Goal: Task Accomplishment & Management: Use online tool/utility

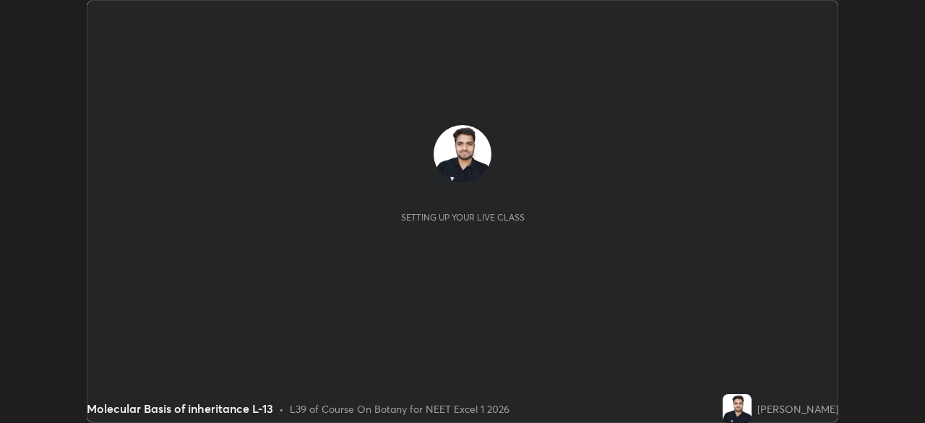
scroll to position [423, 924]
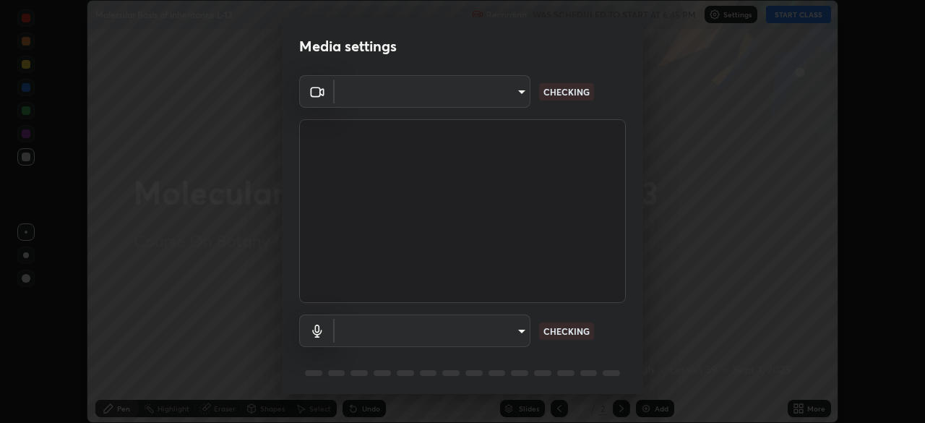
type input "935db625b2c413759d72ee6cdb61a63b637165ed3878f2d0adf10a132220dd0b"
type input "default"
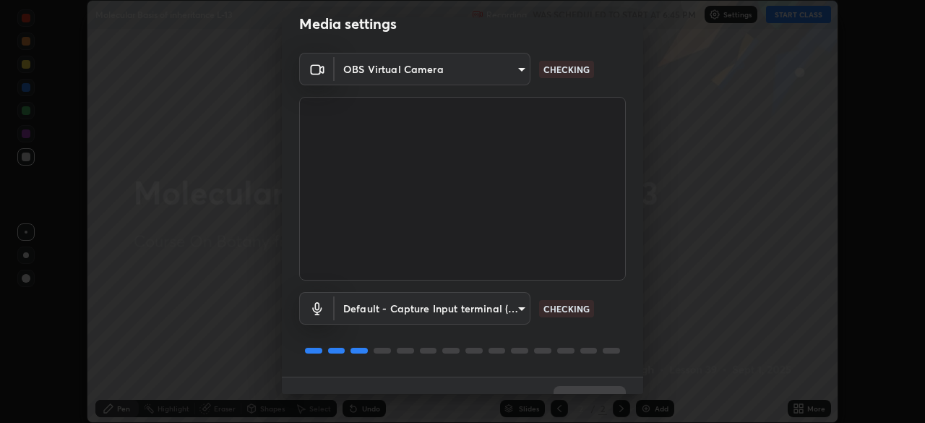
scroll to position [51, 0]
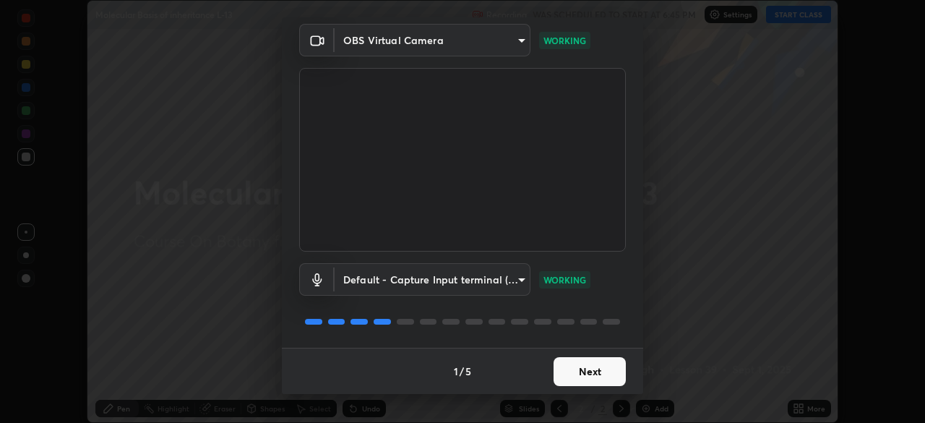
click at [617, 372] on button "Next" at bounding box center [590, 371] width 72 height 29
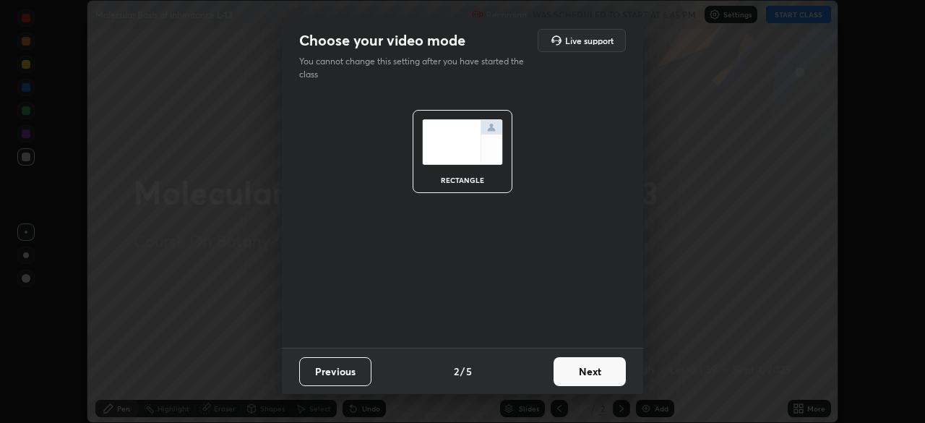
click at [613, 369] on button "Next" at bounding box center [590, 371] width 72 height 29
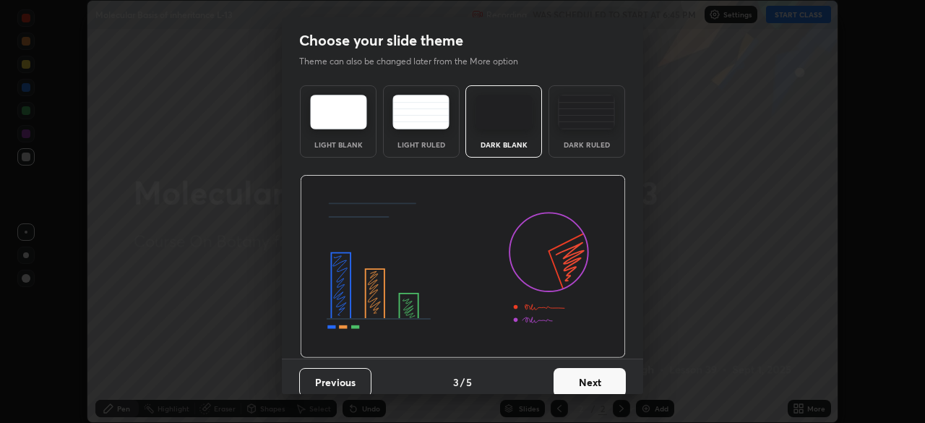
click at [611, 370] on button "Next" at bounding box center [590, 382] width 72 height 29
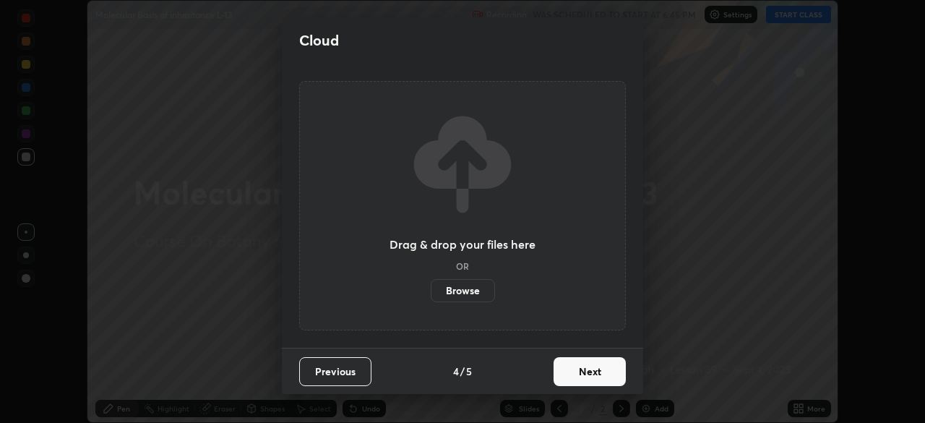
click at [612, 371] on button "Next" at bounding box center [590, 371] width 72 height 29
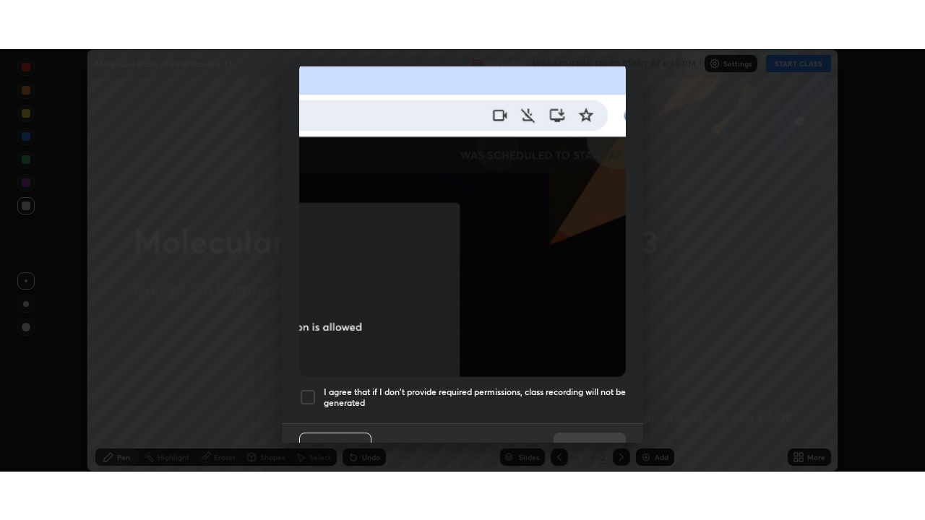
scroll to position [346, 0]
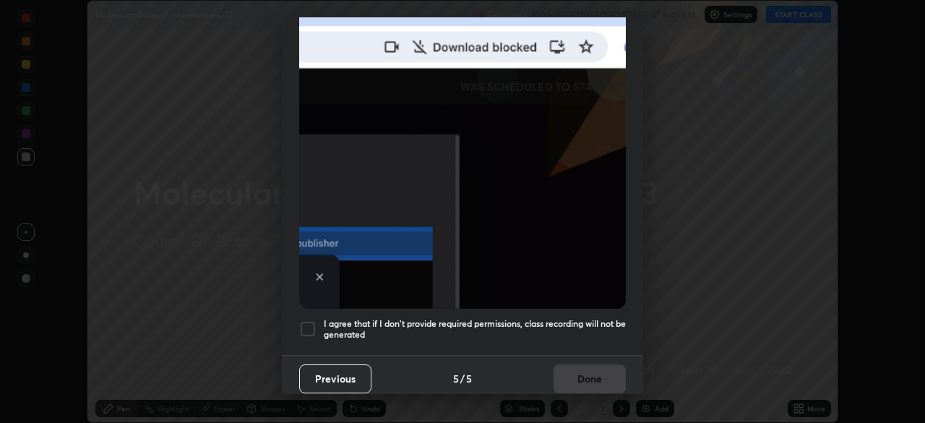
click at [593, 318] on h5 "I agree that if I don't provide required permissions, class recording will not …" at bounding box center [475, 329] width 302 height 22
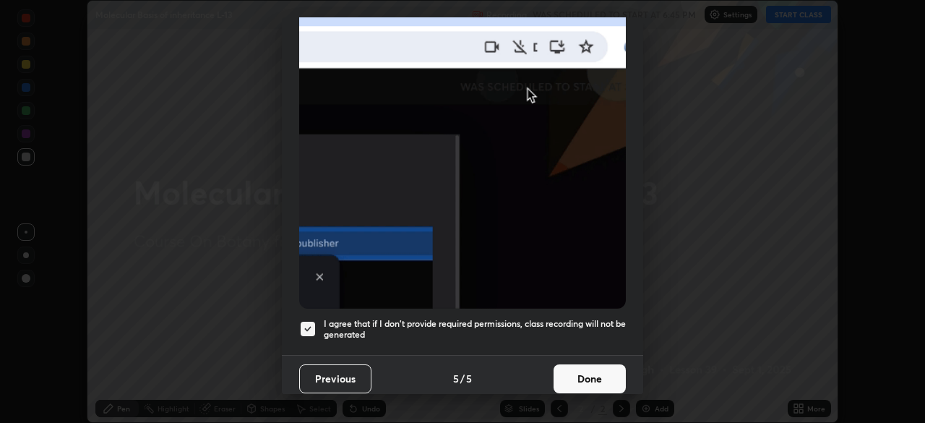
click at [604, 364] on button "Done" at bounding box center [590, 378] width 72 height 29
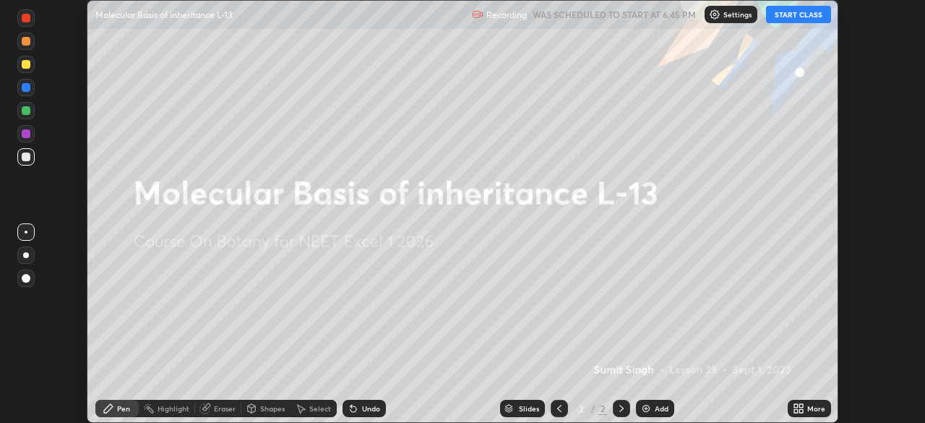
click at [818, 406] on div "More" at bounding box center [816, 408] width 18 height 7
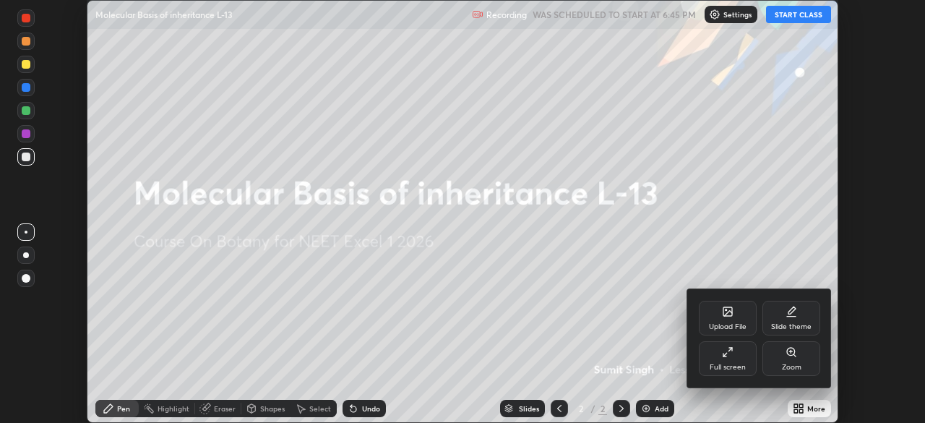
click at [741, 368] on div "Full screen" at bounding box center [728, 367] width 36 height 7
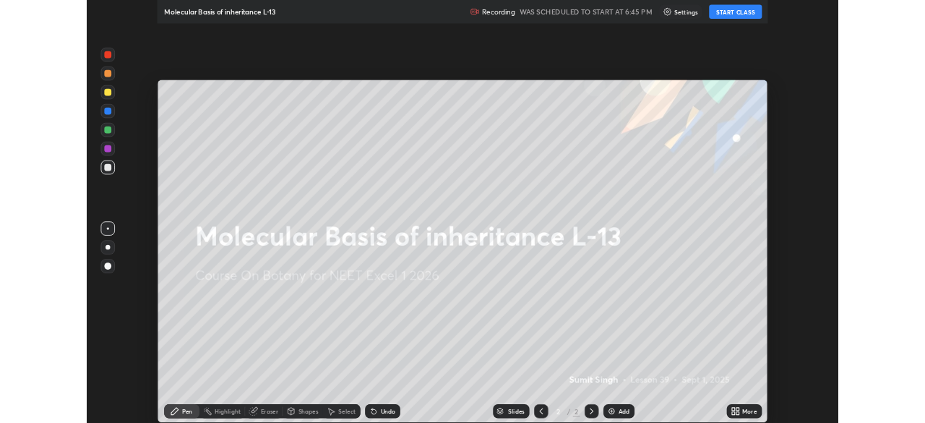
scroll to position [520, 925]
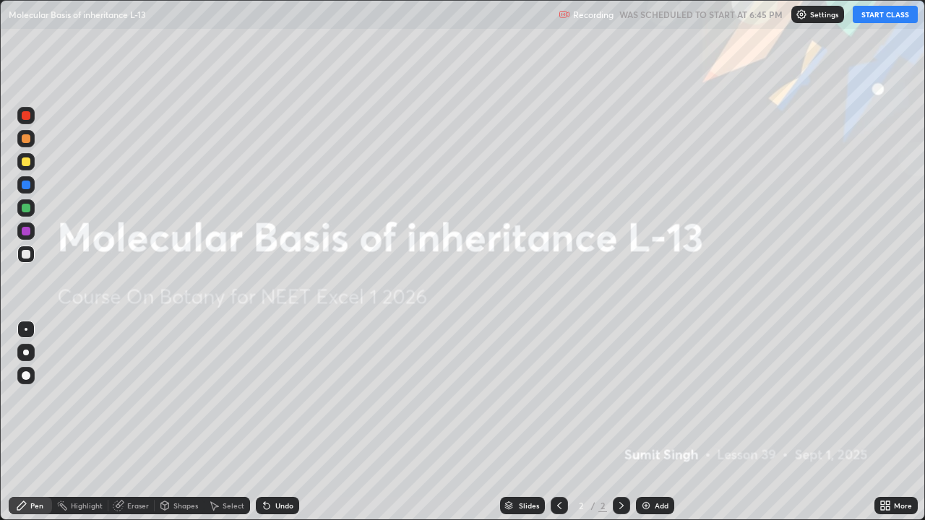
click at [666, 422] on div "Add" at bounding box center [662, 505] width 14 height 7
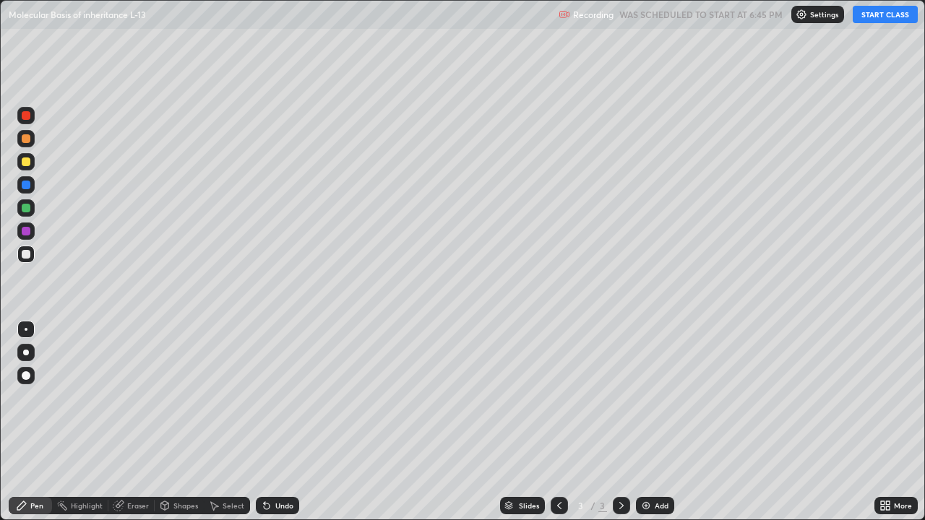
click at [859, 16] on button "START CLASS" at bounding box center [885, 14] width 65 height 17
click at [25, 164] on div at bounding box center [26, 162] width 9 height 9
click at [26, 353] on div at bounding box center [26, 353] width 6 height 6
click at [137, 422] on div "Eraser" at bounding box center [131, 505] width 46 height 17
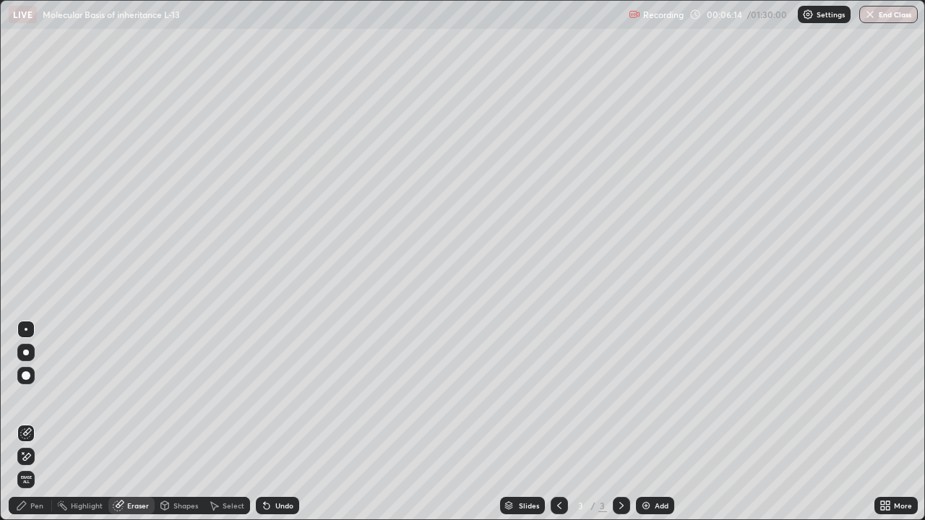
click at [26, 377] on div at bounding box center [26, 376] width 9 height 9
click at [30, 422] on div "Pen" at bounding box center [30, 505] width 43 height 17
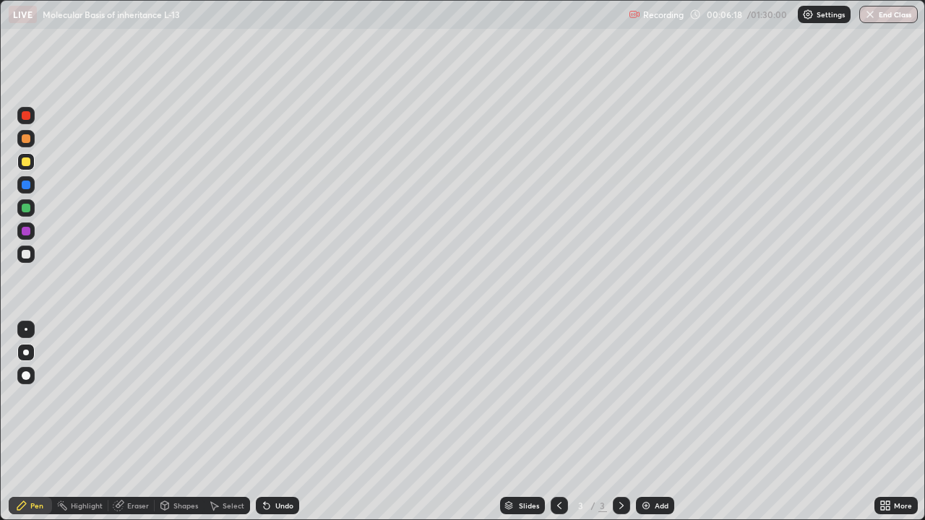
click at [27, 200] on div at bounding box center [25, 207] width 17 height 17
click at [31, 138] on div at bounding box center [25, 138] width 17 height 17
click at [27, 209] on div at bounding box center [26, 208] width 9 height 9
click at [30, 162] on div at bounding box center [26, 162] width 9 height 9
click at [291, 422] on div "Undo" at bounding box center [284, 505] width 18 height 7
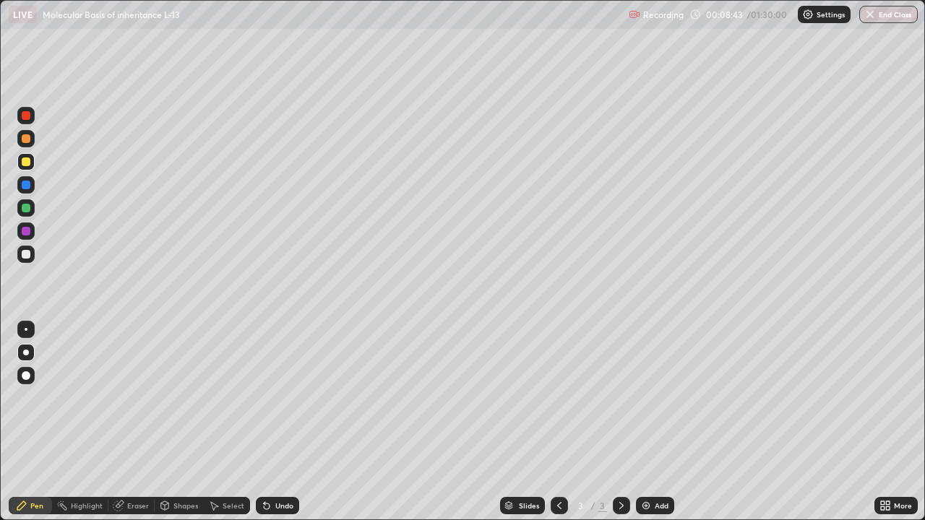
click at [270, 422] on icon at bounding box center [267, 506] width 12 height 12
click at [26, 140] on div at bounding box center [26, 138] width 9 height 9
click at [284, 422] on div "Undo" at bounding box center [277, 505] width 43 height 17
click at [281, 422] on div "Undo" at bounding box center [277, 505] width 43 height 17
click at [279, 422] on div "Undo" at bounding box center [277, 505] width 43 height 17
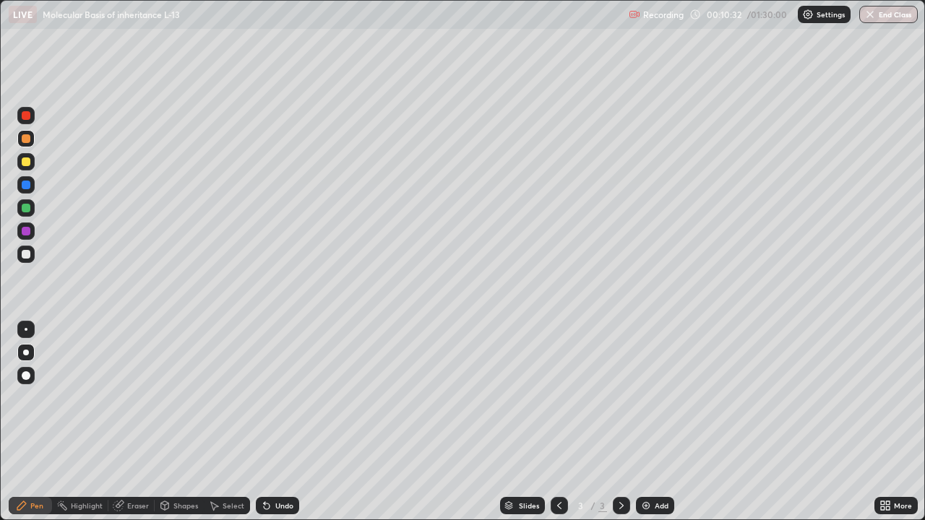
click at [275, 422] on div "Undo" at bounding box center [284, 505] width 18 height 7
click at [33, 208] on div at bounding box center [25, 207] width 17 height 17
click at [33, 159] on div at bounding box center [25, 161] width 17 height 17
click at [278, 422] on div "Undo" at bounding box center [284, 505] width 18 height 7
click at [275, 422] on div "Undo" at bounding box center [284, 505] width 18 height 7
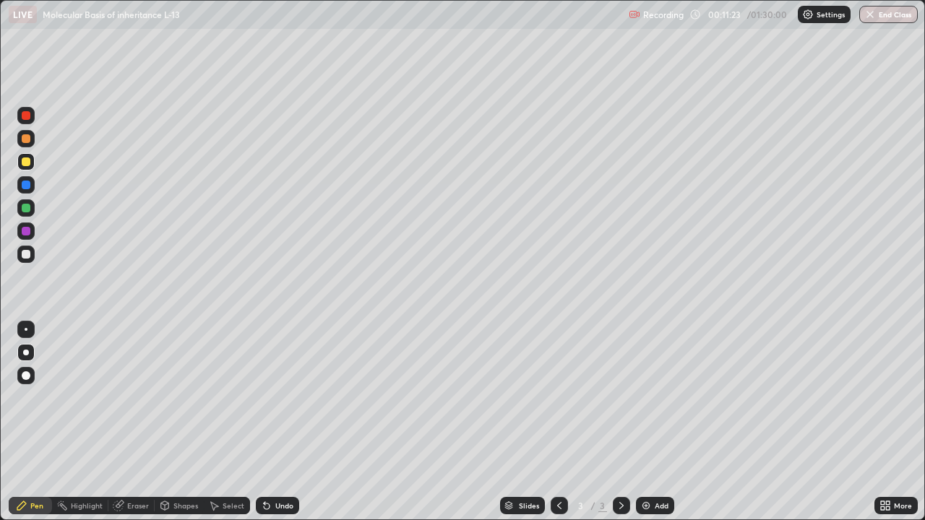
click at [273, 422] on div "Undo" at bounding box center [277, 505] width 43 height 17
click at [272, 422] on div "Undo" at bounding box center [277, 505] width 43 height 17
click at [29, 142] on div at bounding box center [26, 138] width 9 height 9
click at [642, 422] on img at bounding box center [646, 506] width 12 height 12
click at [27, 163] on div at bounding box center [26, 162] width 9 height 9
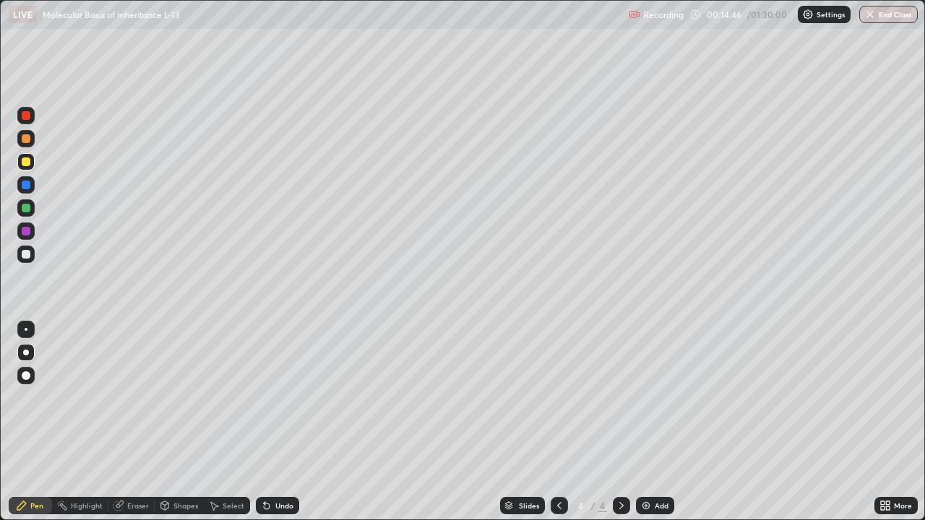
click at [551, 422] on div at bounding box center [559, 505] width 17 height 17
click at [30, 139] on div at bounding box center [26, 138] width 9 height 9
click at [620, 422] on icon at bounding box center [622, 506] width 12 height 12
click at [27, 162] on div at bounding box center [26, 162] width 9 height 9
click at [29, 254] on div at bounding box center [26, 254] width 9 height 9
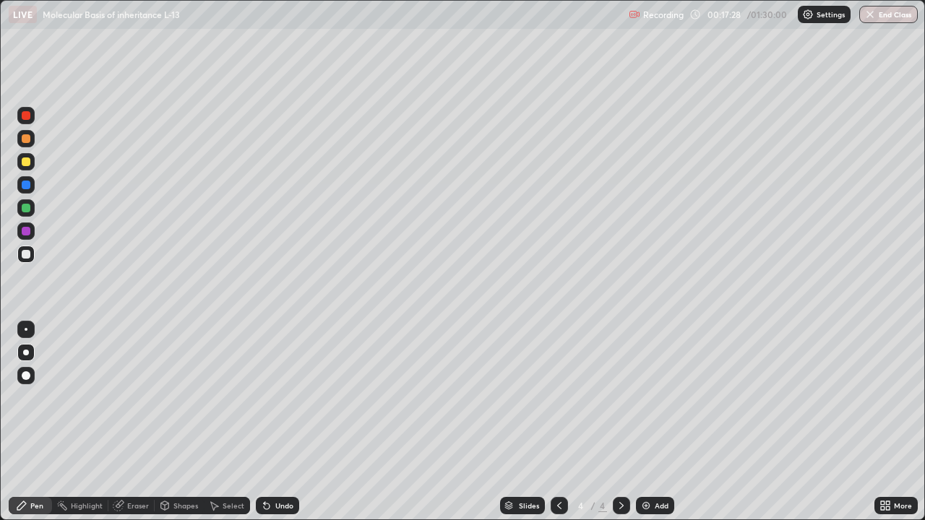
click at [29, 233] on div at bounding box center [26, 231] width 9 height 9
click at [27, 254] on div at bounding box center [26, 254] width 9 height 9
click at [25, 234] on div at bounding box center [26, 231] width 9 height 9
click at [25, 207] on div at bounding box center [26, 208] width 9 height 9
click at [30, 248] on div at bounding box center [25, 254] width 17 height 17
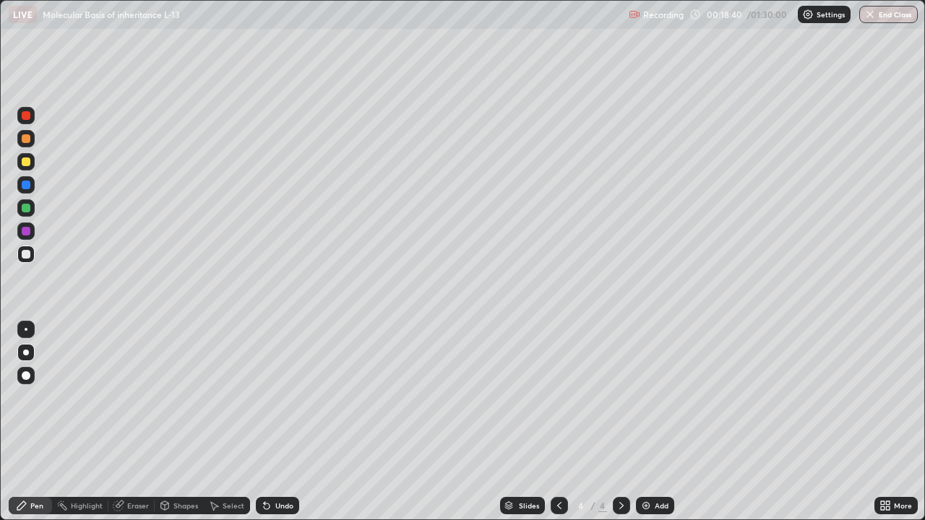
click at [286, 422] on div "Undo" at bounding box center [284, 505] width 18 height 7
click at [284, 422] on div "Undo" at bounding box center [284, 505] width 18 height 7
click at [287, 422] on div "Undo" at bounding box center [284, 505] width 18 height 7
click at [27, 207] on div at bounding box center [26, 208] width 9 height 9
click at [33, 251] on div at bounding box center [25, 254] width 17 height 17
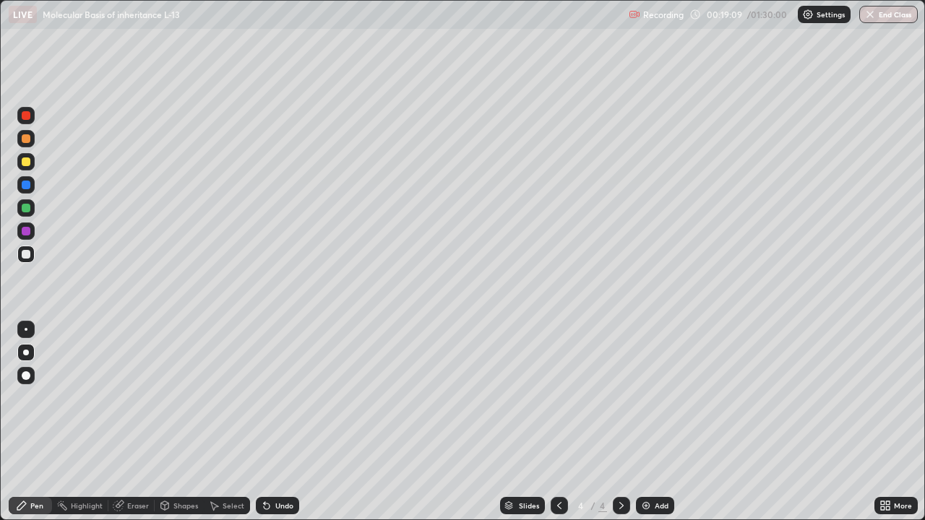
click at [29, 161] on div at bounding box center [26, 162] width 9 height 9
click at [26, 209] on div at bounding box center [26, 208] width 9 height 9
click at [31, 253] on div at bounding box center [25, 254] width 17 height 17
click at [22, 208] on div at bounding box center [26, 208] width 9 height 9
click at [27, 254] on div at bounding box center [26, 254] width 9 height 9
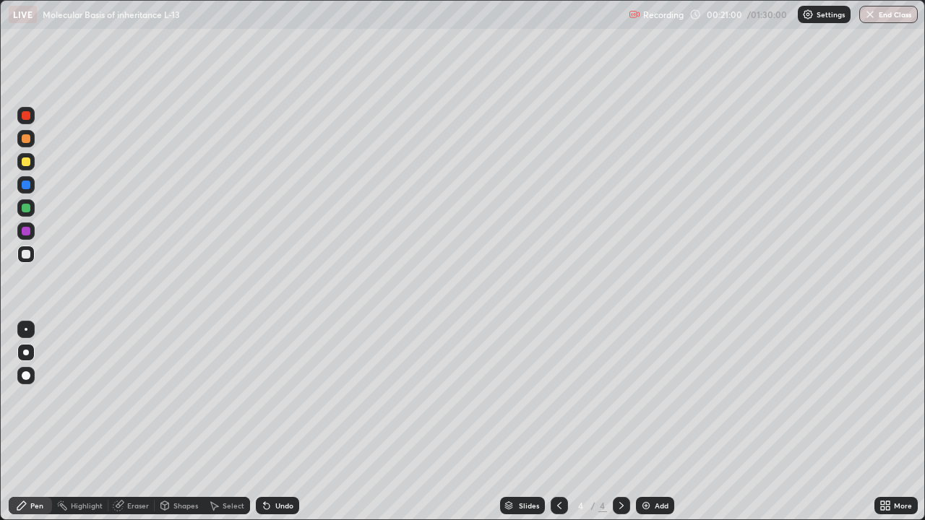
click at [27, 233] on div at bounding box center [26, 231] width 9 height 9
click at [33, 254] on div at bounding box center [25, 254] width 17 height 17
click at [27, 192] on div at bounding box center [25, 184] width 17 height 17
click at [28, 253] on div at bounding box center [26, 254] width 9 height 9
click at [27, 165] on div at bounding box center [26, 162] width 9 height 9
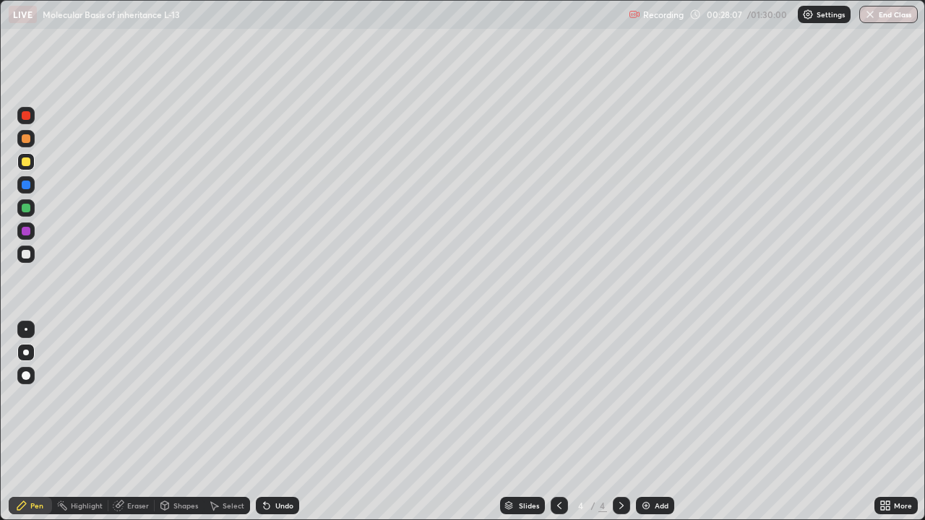
click at [27, 254] on div at bounding box center [26, 254] width 9 height 9
click at [643, 422] on img at bounding box center [646, 506] width 12 height 12
click at [33, 422] on div "Pen" at bounding box center [30, 505] width 43 height 17
click at [26, 330] on div at bounding box center [26, 329] width 3 height 3
click at [27, 141] on div at bounding box center [26, 138] width 9 height 9
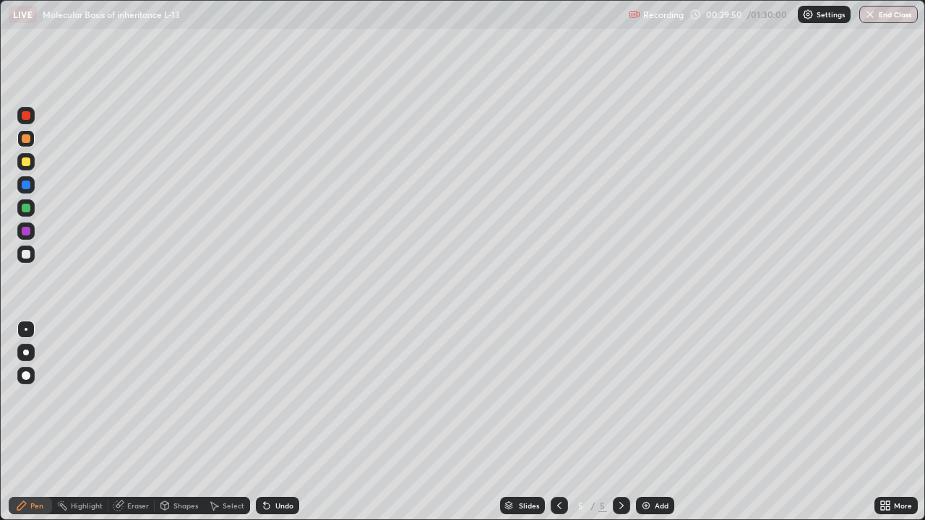
click at [270, 422] on div "Undo" at bounding box center [277, 505] width 43 height 17
click at [270, 422] on icon at bounding box center [267, 506] width 12 height 12
click at [278, 422] on div "Undo" at bounding box center [284, 505] width 18 height 7
click at [271, 422] on div "Undo" at bounding box center [277, 505] width 43 height 17
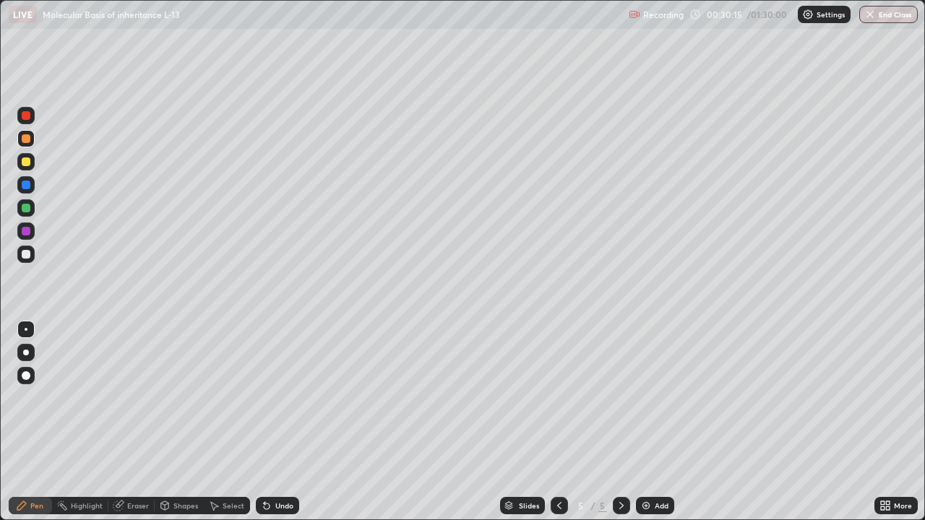
click at [280, 422] on div "Undo" at bounding box center [284, 505] width 18 height 7
click at [278, 422] on div "Undo" at bounding box center [284, 505] width 18 height 7
click at [275, 422] on div "Undo" at bounding box center [284, 505] width 18 height 7
click at [25, 163] on div at bounding box center [26, 162] width 9 height 9
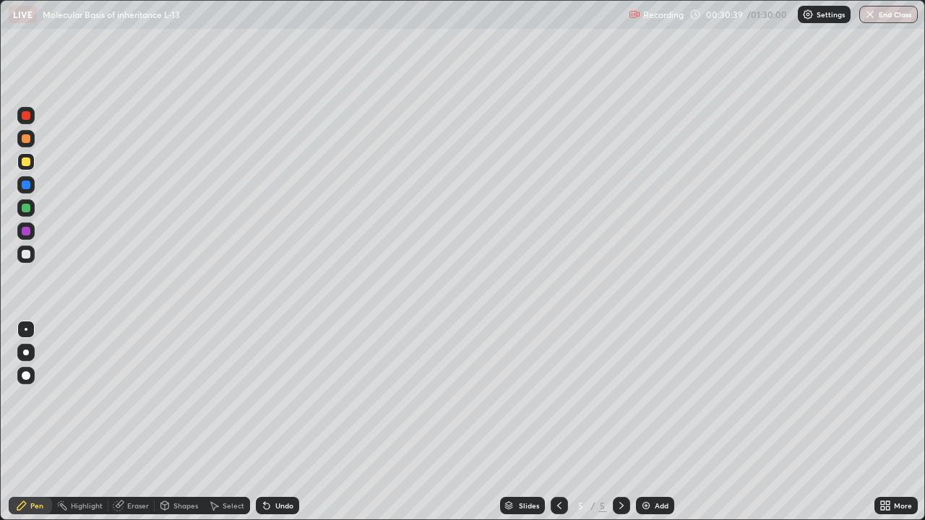
click at [28, 139] on div at bounding box center [26, 138] width 9 height 9
click at [30, 168] on div at bounding box center [25, 161] width 17 height 17
click at [30, 253] on div at bounding box center [26, 254] width 9 height 9
click at [264, 422] on icon at bounding box center [264, 502] width 1 height 1
click at [269, 422] on icon at bounding box center [267, 506] width 12 height 12
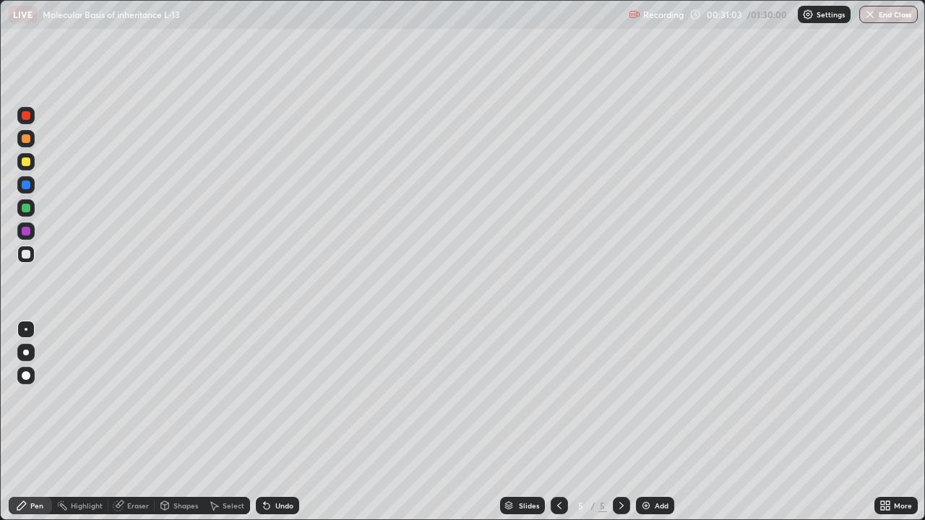
click at [264, 422] on icon at bounding box center [264, 502] width 1 height 1
click at [270, 422] on div "Undo" at bounding box center [277, 505] width 43 height 17
click at [270, 422] on icon at bounding box center [267, 506] width 12 height 12
click at [276, 422] on div "Undo" at bounding box center [277, 505] width 43 height 17
click at [275, 422] on div "Undo" at bounding box center [277, 505] width 43 height 17
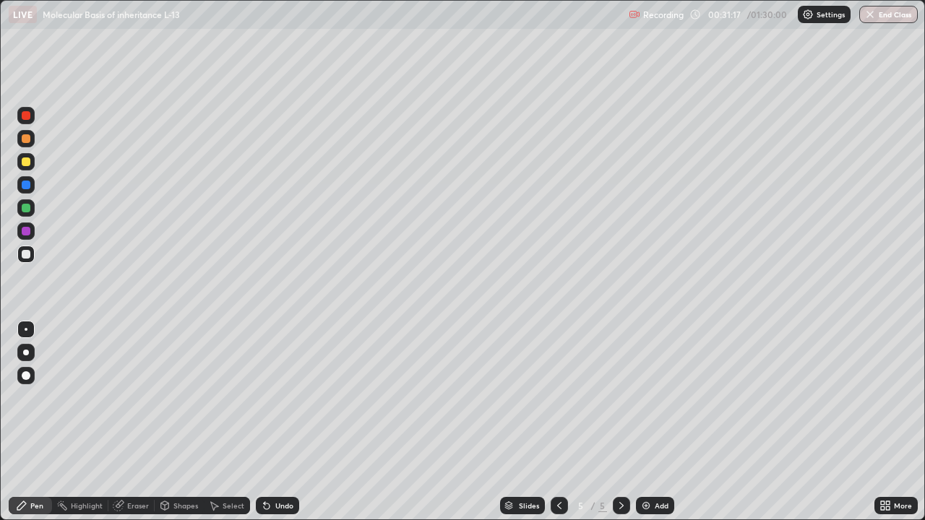
click at [274, 422] on div "Undo" at bounding box center [277, 505] width 43 height 17
click at [275, 422] on div "Undo" at bounding box center [284, 505] width 18 height 7
click at [279, 422] on div "Undo" at bounding box center [284, 505] width 18 height 7
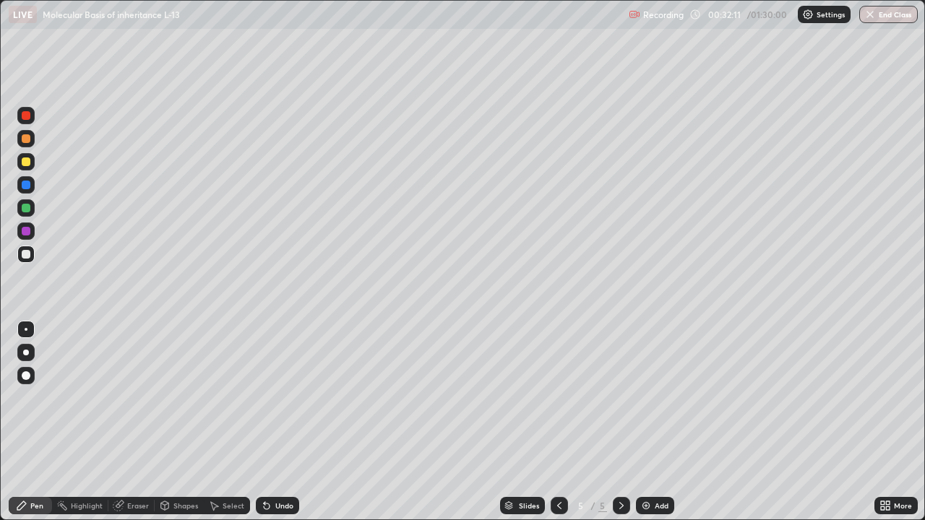
click at [26, 232] on div at bounding box center [26, 231] width 9 height 9
click at [275, 422] on div "Undo" at bounding box center [277, 505] width 43 height 17
click at [281, 422] on div "Undo" at bounding box center [284, 505] width 18 height 7
click at [280, 422] on div "Undo" at bounding box center [277, 505] width 43 height 17
click at [27, 258] on div at bounding box center [26, 254] width 9 height 9
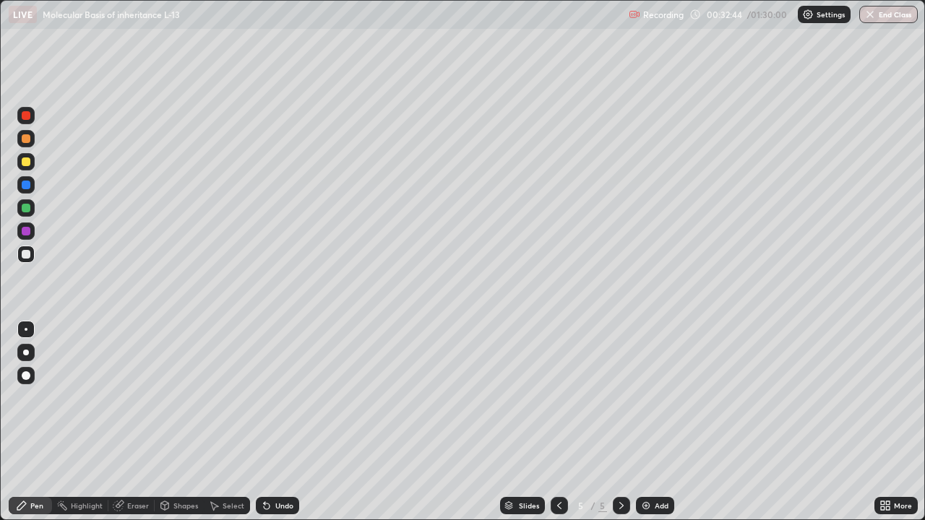
click at [30, 232] on div at bounding box center [26, 231] width 9 height 9
click at [29, 254] on div at bounding box center [26, 254] width 9 height 9
click at [27, 231] on div at bounding box center [26, 231] width 9 height 9
click at [29, 253] on div at bounding box center [26, 254] width 9 height 9
click at [276, 422] on div "Undo" at bounding box center [284, 505] width 18 height 7
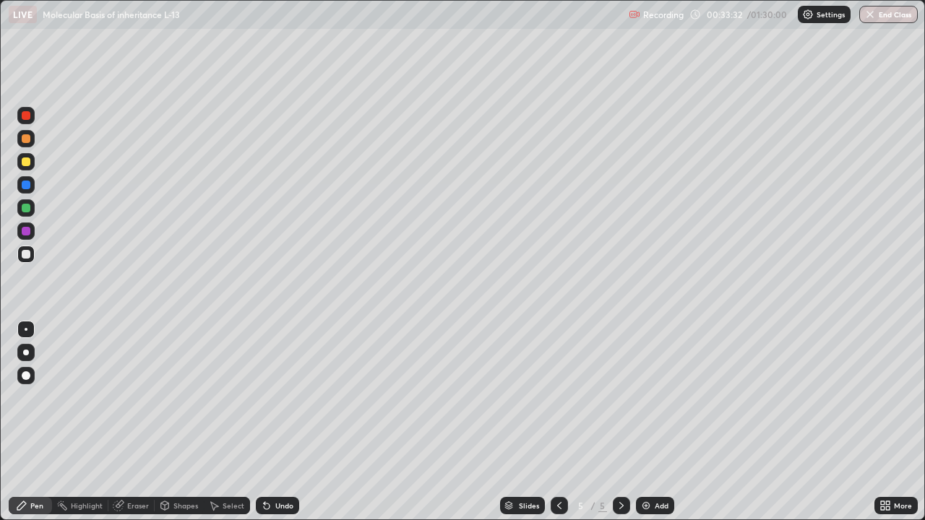
click at [25, 208] on div at bounding box center [26, 208] width 9 height 9
click at [25, 255] on div at bounding box center [26, 254] width 9 height 9
click at [28, 233] on div at bounding box center [26, 231] width 9 height 9
click at [29, 254] on div at bounding box center [26, 254] width 9 height 9
click at [26, 233] on div at bounding box center [26, 231] width 9 height 9
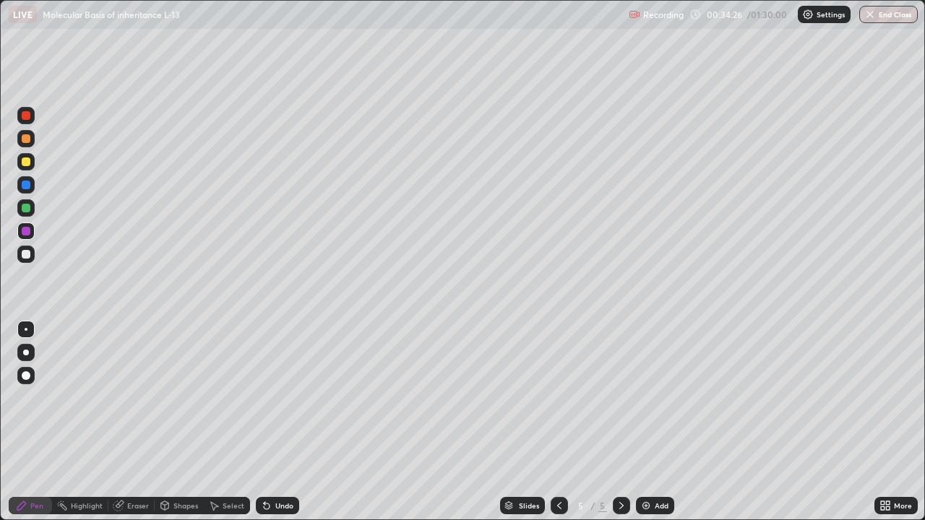
click at [30, 254] on div at bounding box center [26, 254] width 9 height 9
click at [24, 155] on div at bounding box center [25, 161] width 17 height 17
click at [31, 252] on div at bounding box center [25, 254] width 17 height 17
click at [32, 207] on div at bounding box center [25, 207] width 17 height 17
click at [30, 181] on div at bounding box center [25, 184] width 17 height 17
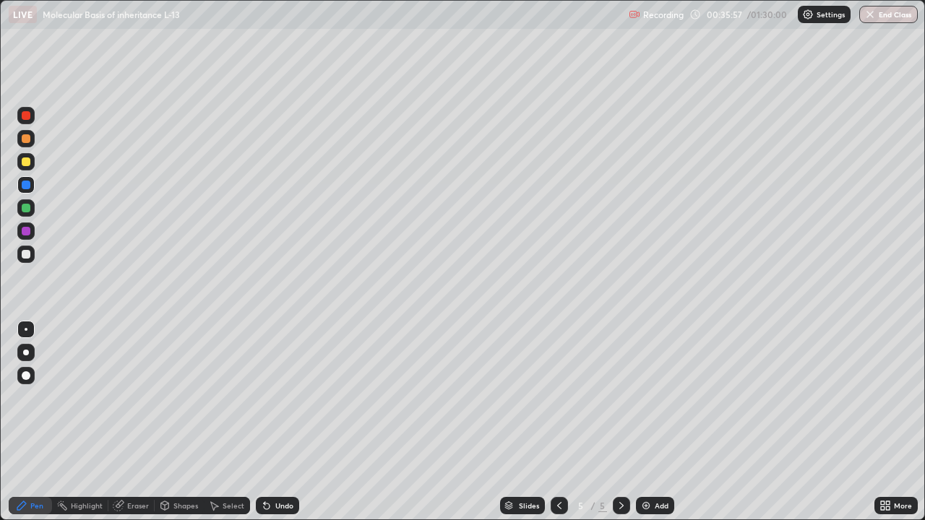
click at [33, 162] on div at bounding box center [25, 161] width 17 height 17
click at [27, 208] on div at bounding box center [26, 208] width 9 height 9
click at [32, 142] on div at bounding box center [25, 138] width 17 height 17
click at [280, 422] on div "Undo" at bounding box center [284, 505] width 18 height 7
click at [139, 422] on div "Eraser" at bounding box center [131, 505] width 46 height 17
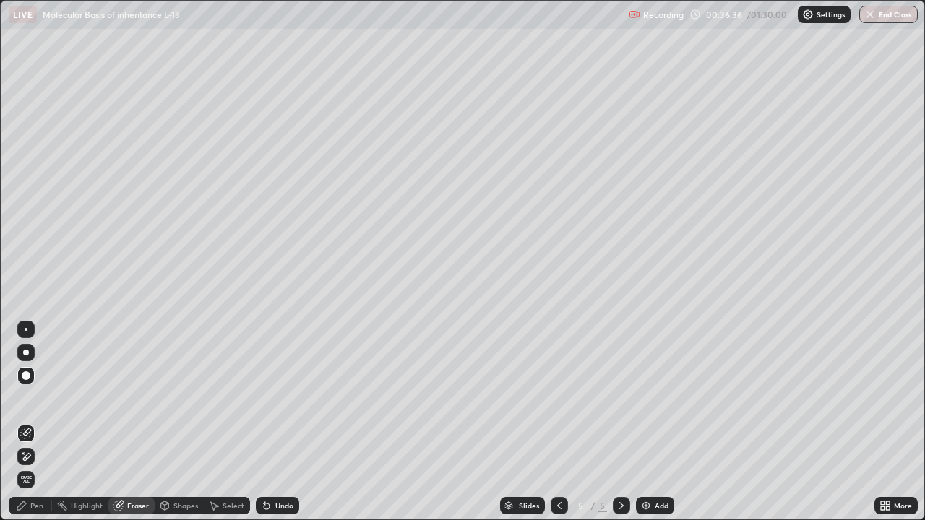
click at [26, 330] on div at bounding box center [26, 329] width 3 height 3
click at [40, 422] on div "Pen" at bounding box center [36, 505] width 13 height 7
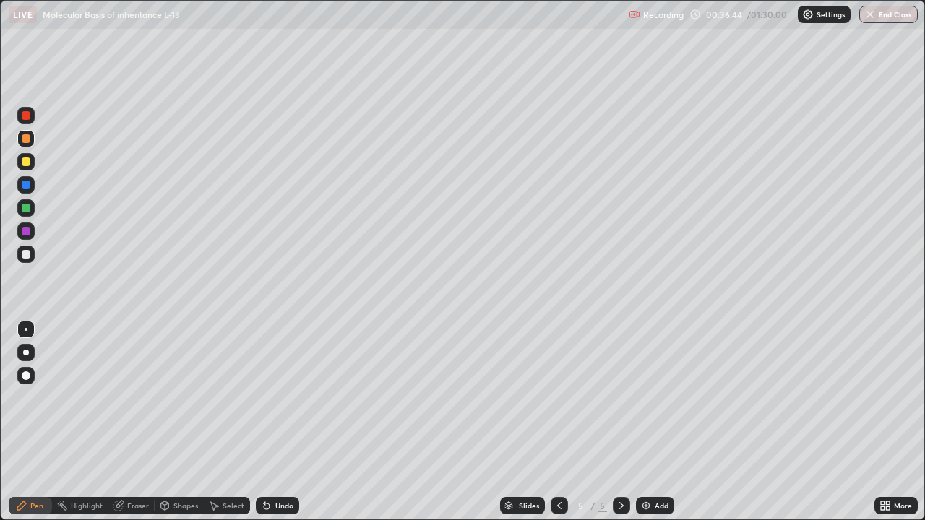
click at [34, 181] on div at bounding box center [25, 184] width 17 height 17
click at [29, 163] on div at bounding box center [26, 162] width 9 height 9
click at [30, 138] on div at bounding box center [26, 138] width 9 height 9
click at [661, 422] on div "Add" at bounding box center [655, 505] width 38 height 17
click at [31, 160] on div at bounding box center [25, 161] width 17 height 17
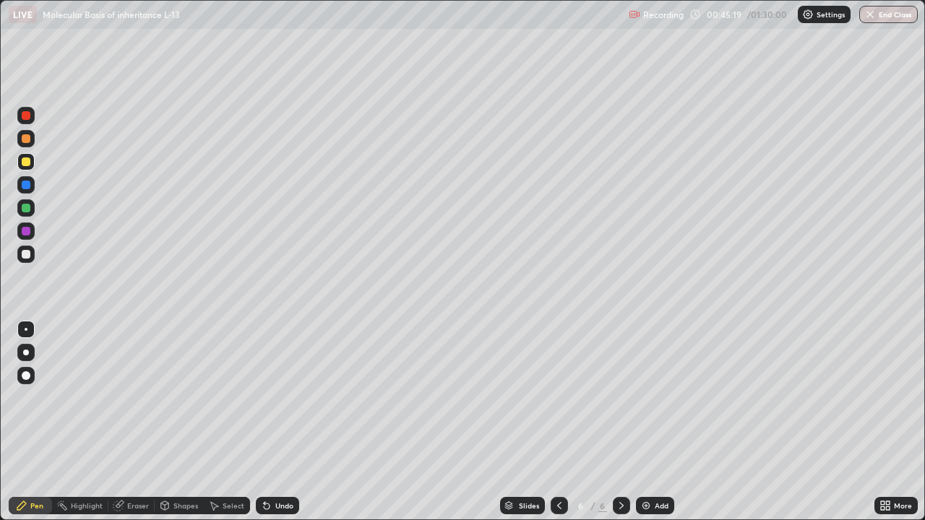
click at [27, 138] on div at bounding box center [26, 138] width 9 height 9
click at [25, 137] on div at bounding box center [26, 138] width 9 height 9
click at [27, 184] on div at bounding box center [26, 185] width 9 height 9
click at [29, 162] on div at bounding box center [26, 162] width 9 height 9
click at [27, 139] on div at bounding box center [26, 138] width 9 height 9
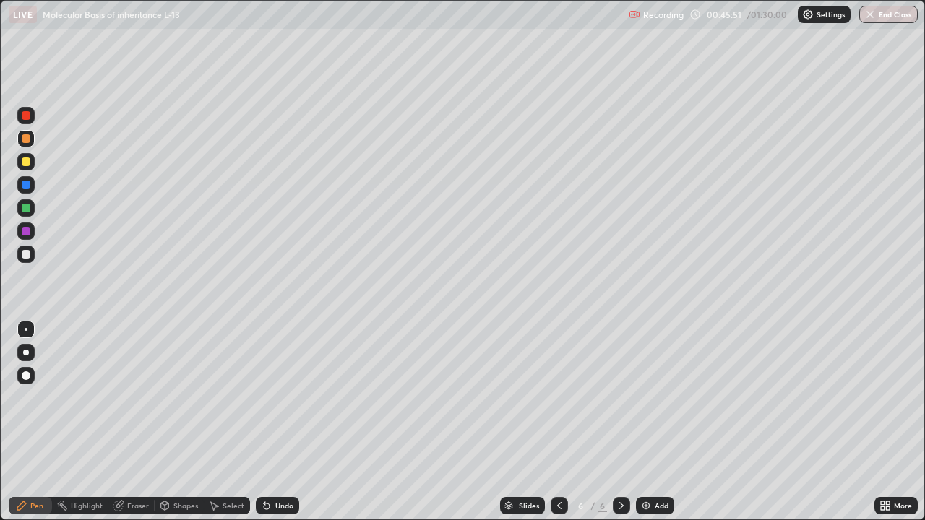
click at [558, 422] on icon at bounding box center [560, 506] width 12 height 12
click at [616, 422] on icon at bounding box center [622, 506] width 12 height 12
click at [27, 162] on div at bounding box center [26, 162] width 9 height 9
click at [272, 422] on div "Undo" at bounding box center [277, 505] width 43 height 17
click at [286, 422] on div "Undo" at bounding box center [284, 505] width 18 height 7
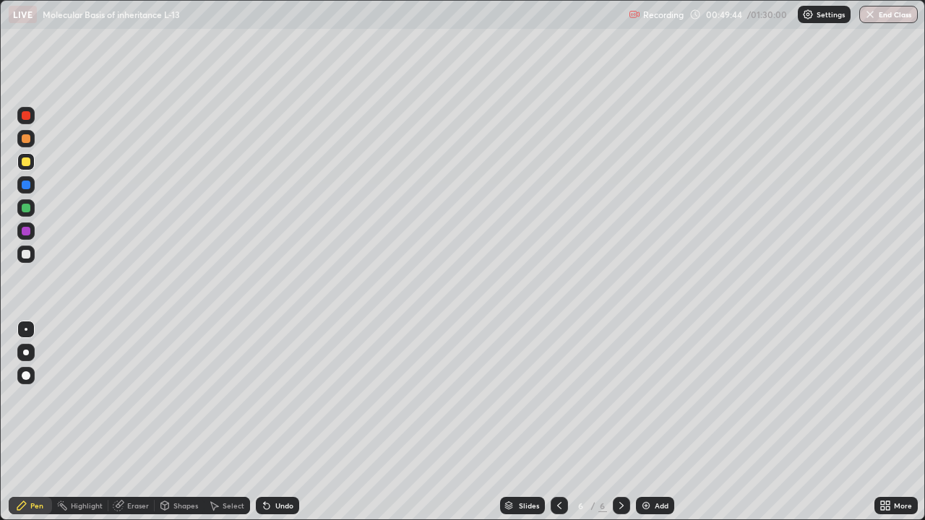
click at [289, 422] on div "Undo" at bounding box center [277, 505] width 43 height 17
click at [291, 422] on div "Undo" at bounding box center [277, 505] width 43 height 17
click at [293, 422] on div "Undo" at bounding box center [277, 505] width 43 height 17
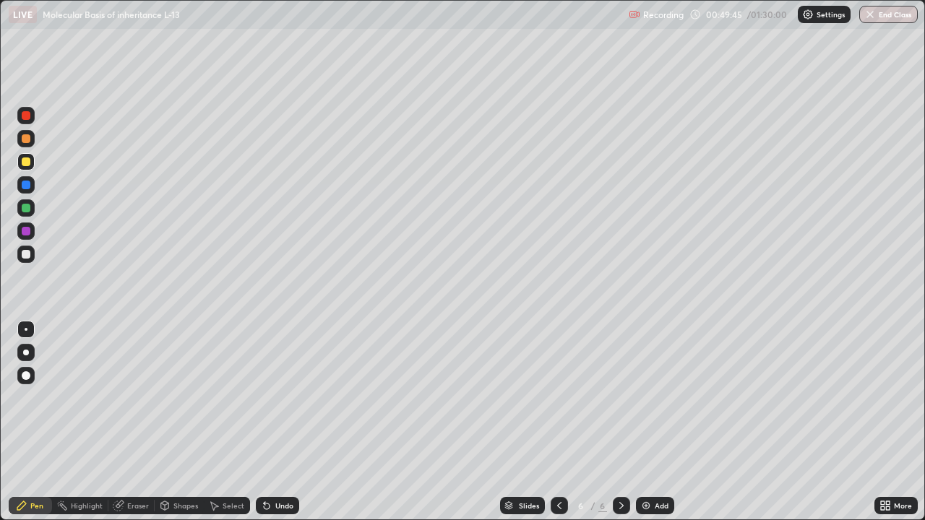
click at [292, 422] on div "Undo" at bounding box center [277, 505] width 43 height 17
click at [290, 422] on div "Undo" at bounding box center [277, 505] width 43 height 17
click at [288, 422] on div "Undo" at bounding box center [284, 505] width 18 height 7
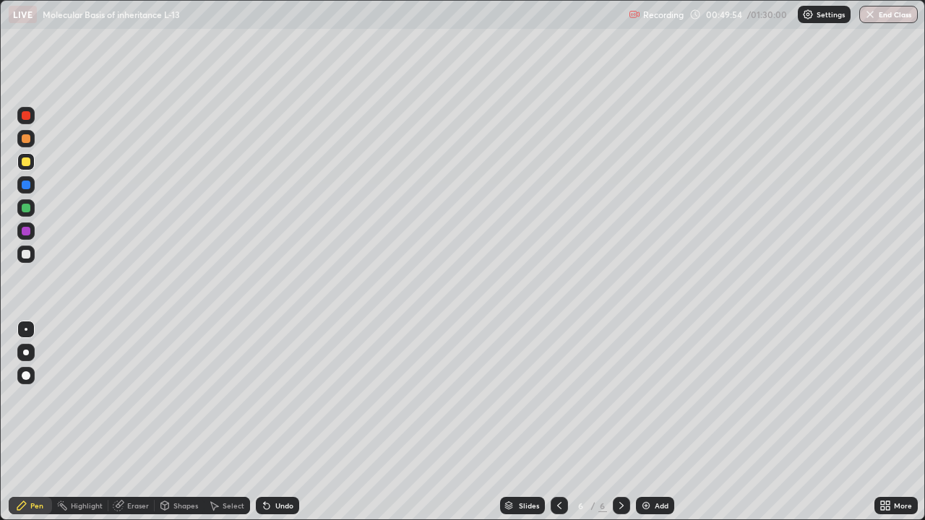
click at [281, 422] on div "Undo" at bounding box center [284, 505] width 18 height 7
click at [279, 422] on div "Undo" at bounding box center [277, 505] width 43 height 17
click at [280, 422] on div "Undo" at bounding box center [277, 505] width 43 height 17
click at [278, 422] on div "Undo" at bounding box center [277, 505] width 43 height 17
click at [279, 422] on div "Undo" at bounding box center [277, 505] width 43 height 17
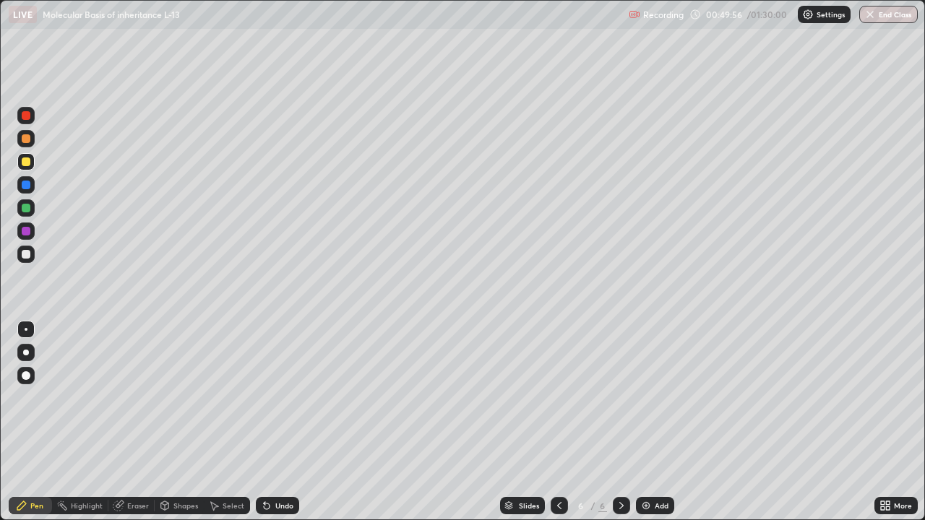
click at [278, 422] on div "Undo" at bounding box center [277, 505] width 43 height 17
click at [27, 232] on div at bounding box center [26, 231] width 9 height 9
click at [272, 422] on div "Undo" at bounding box center [277, 505] width 43 height 17
click at [28, 163] on div at bounding box center [26, 162] width 9 height 9
click at [25, 256] on div at bounding box center [26, 254] width 9 height 9
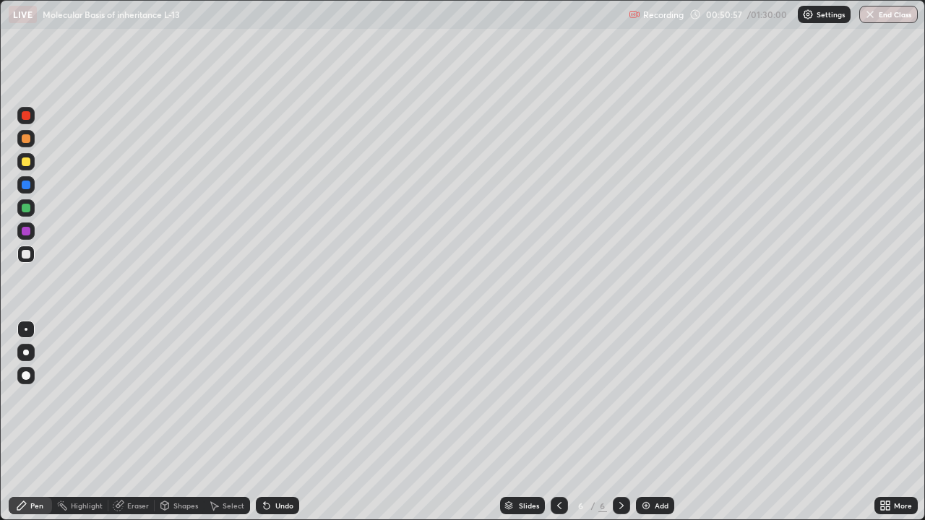
click at [26, 212] on div at bounding box center [26, 208] width 9 height 9
click at [285, 422] on div "Undo" at bounding box center [284, 505] width 18 height 7
click at [28, 254] on div at bounding box center [26, 254] width 9 height 9
click at [27, 227] on div at bounding box center [26, 231] width 9 height 9
click at [278, 422] on div "Undo" at bounding box center [277, 505] width 43 height 17
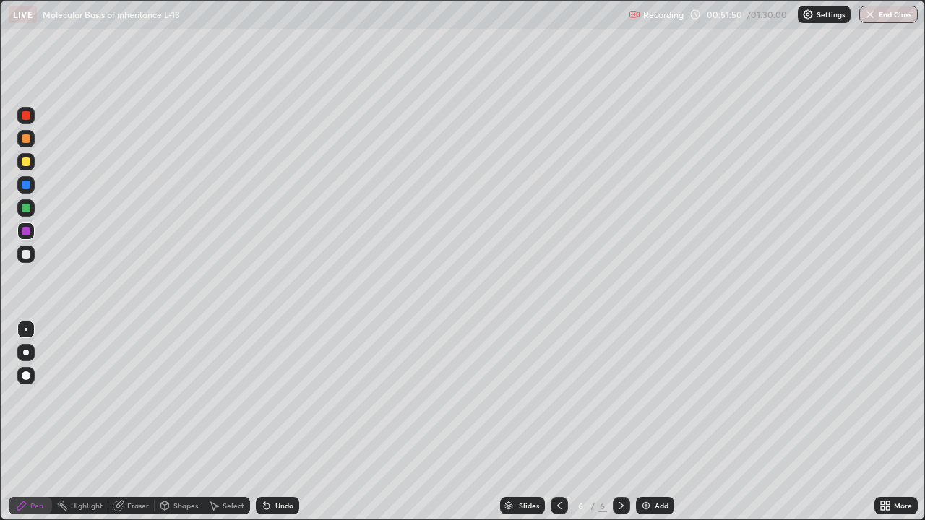
click at [280, 422] on div "Undo" at bounding box center [277, 505] width 43 height 17
click at [25, 254] on div at bounding box center [26, 254] width 9 height 9
click at [280, 422] on div "Undo" at bounding box center [277, 505] width 43 height 17
click at [27, 235] on div at bounding box center [26, 231] width 9 height 9
click at [29, 253] on div at bounding box center [26, 254] width 9 height 9
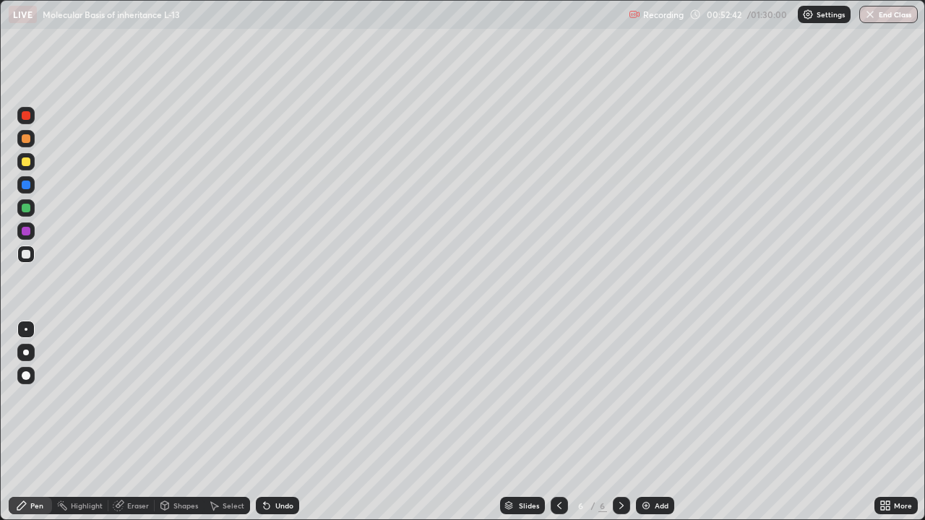
click at [27, 163] on div at bounding box center [26, 162] width 9 height 9
click at [29, 206] on div at bounding box center [26, 208] width 9 height 9
click at [288, 422] on div "Undo" at bounding box center [284, 505] width 18 height 7
click at [289, 422] on div "Undo" at bounding box center [277, 505] width 43 height 17
click at [291, 422] on div "Undo" at bounding box center [277, 505] width 43 height 17
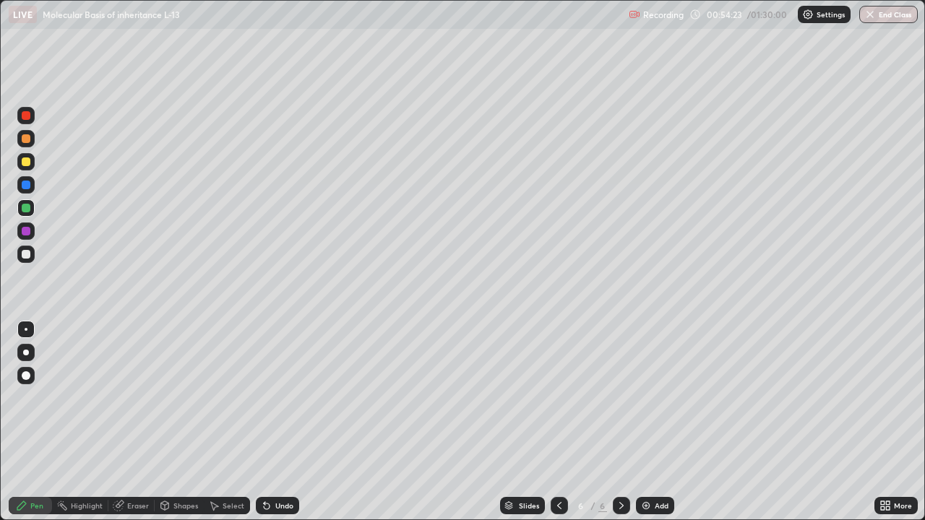
click at [26, 161] on div at bounding box center [26, 162] width 9 height 9
click at [28, 205] on div at bounding box center [26, 208] width 9 height 9
click at [285, 422] on div "Undo" at bounding box center [284, 505] width 18 height 7
click at [279, 422] on div "Undo" at bounding box center [284, 505] width 18 height 7
click at [287, 422] on div "Undo" at bounding box center [284, 505] width 18 height 7
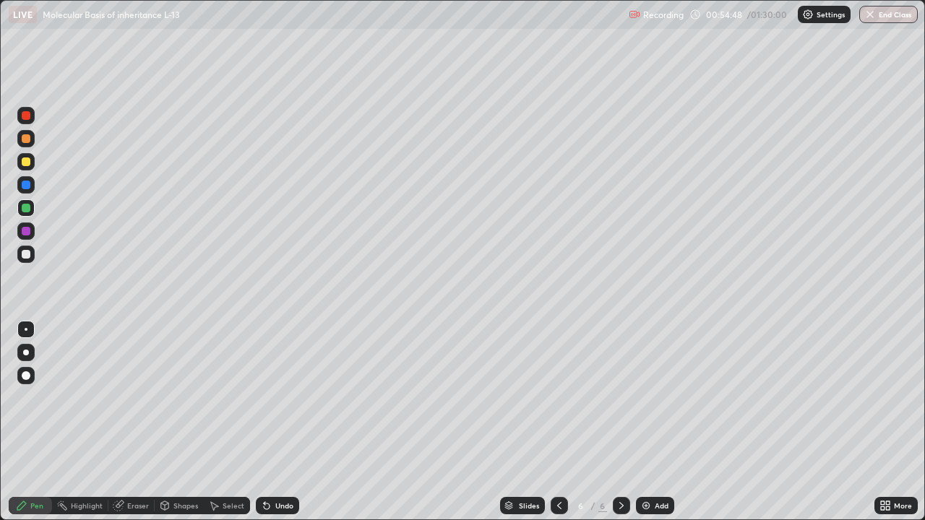
click at [30, 231] on div at bounding box center [26, 231] width 9 height 9
click at [29, 158] on div at bounding box center [26, 162] width 9 height 9
click at [27, 231] on div at bounding box center [26, 231] width 9 height 9
click at [34, 162] on div at bounding box center [25, 161] width 17 height 17
click at [27, 228] on div at bounding box center [26, 231] width 9 height 9
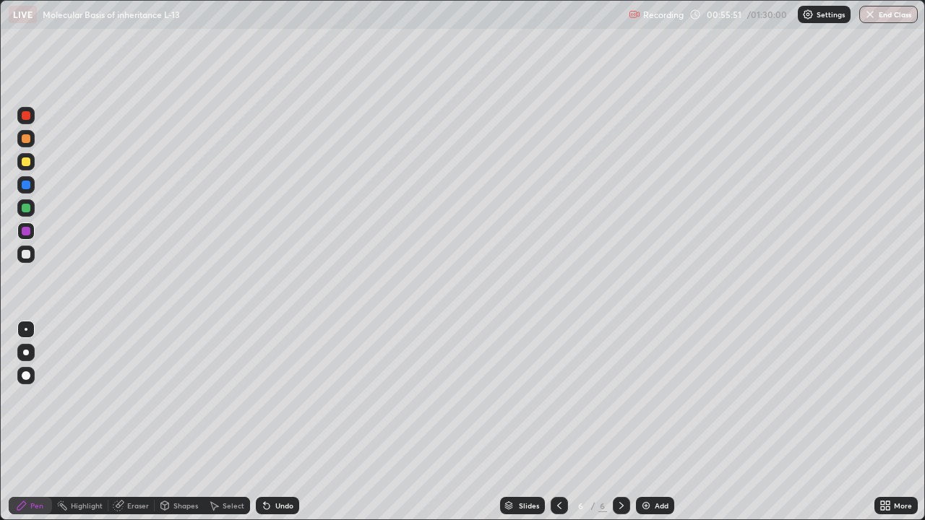
click at [27, 163] on div at bounding box center [26, 162] width 9 height 9
click at [25, 209] on div at bounding box center [26, 208] width 9 height 9
click at [24, 140] on div at bounding box center [26, 138] width 9 height 9
click at [281, 422] on div "Undo" at bounding box center [284, 505] width 18 height 7
click at [648, 422] on img at bounding box center [646, 506] width 12 height 12
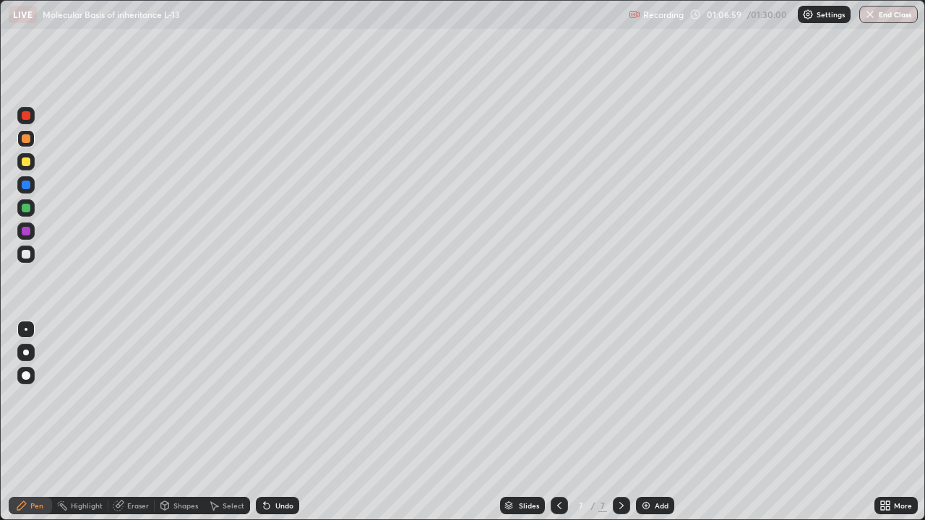
click at [26, 140] on div at bounding box center [26, 138] width 9 height 9
click at [27, 259] on div at bounding box center [25, 254] width 17 height 17
click at [272, 422] on div "Undo" at bounding box center [277, 505] width 43 height 17
click at [270, 422] on div "Undo" at bounding box center [277, 505] width 43 height 17
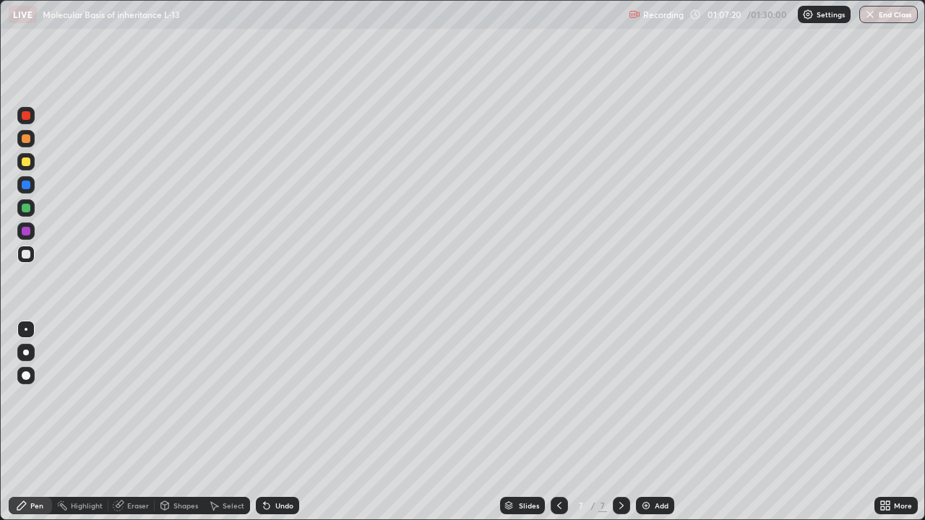
click at [26, 353] on div at bounding box center [26, 353] width 6 height 6
click at [27, 208] on div at bounding box center [26, 208] width 9 height 9
click at [124, 422] on div "Eraser" at bounding box center [131, 505] width 46 height 17
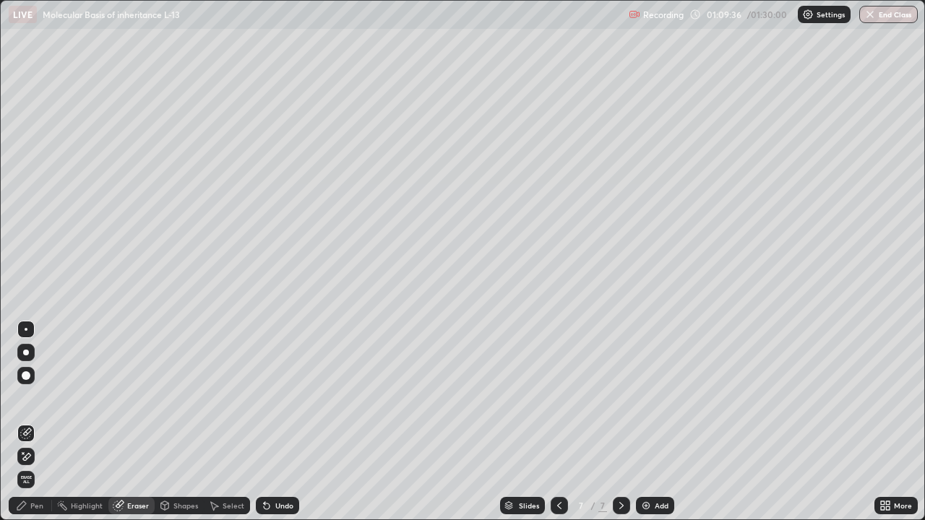
click at [29, 422] on div "Pen" at bounding box center [30, 505] width 43 height 17
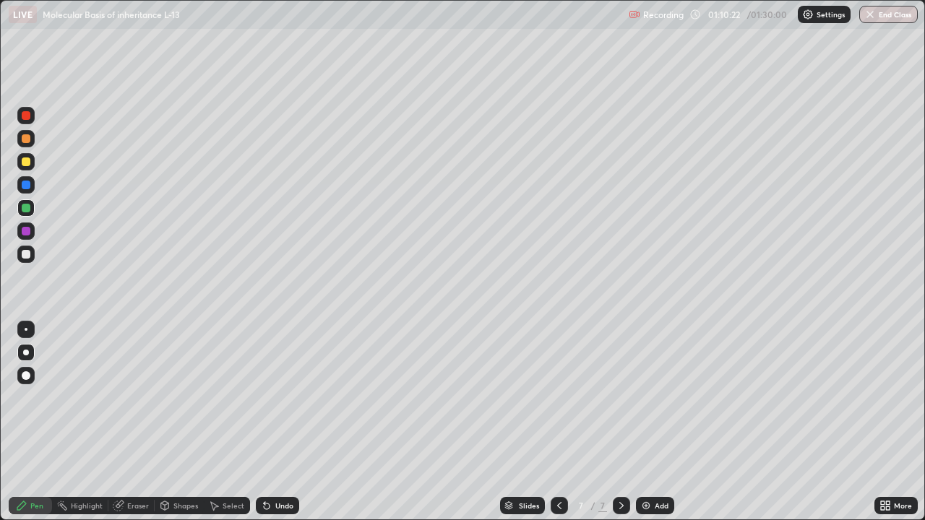
click at [646, 422] on img at bounding box center [646, 506] width 12 height 12
click at [27, 254] on div at bounding box center [26, 254] width 9 height 9
click at [25, 233] on div at bounding box center [26, 231] width 9 height 9
click at [29, 205] on div at bounding box center [26, 208] width 9 height 9
click at [285, 422] on div "Undo" at bounding box center [277, 505] width 43 height 17
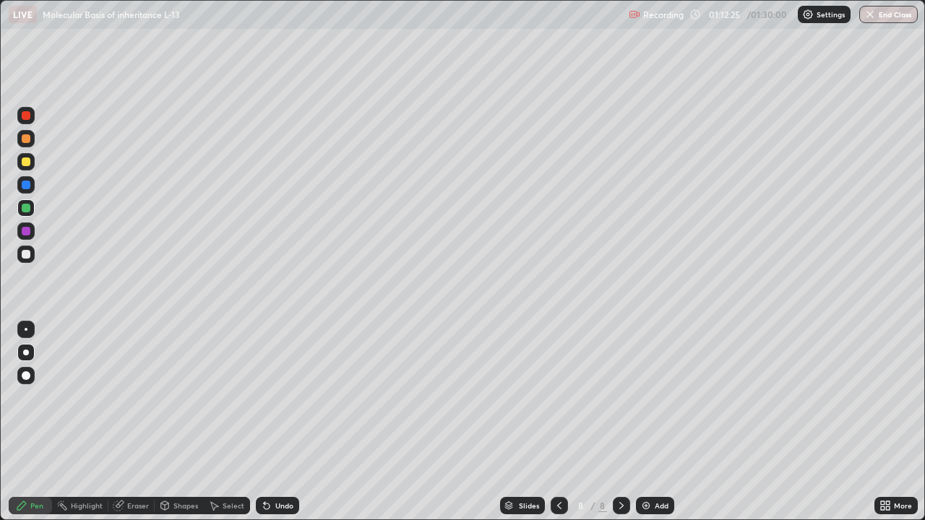
click at [281, 422] on div "Undo" at bounding box center [284, 505] width 18 height 7
click at [284, 422] on div "Undo" at bounding box center [277, 505] width 43 height 17
click at [282, 422] on div "Undo" at bounding box center [284, 505] width 18 height 7
click at [283, 422] on div "Undo" at bounding box center [277, 505] width 43 height 17
click at [286, 422] on div "Undo" at bounding box center [284, 505] width 18 height 7
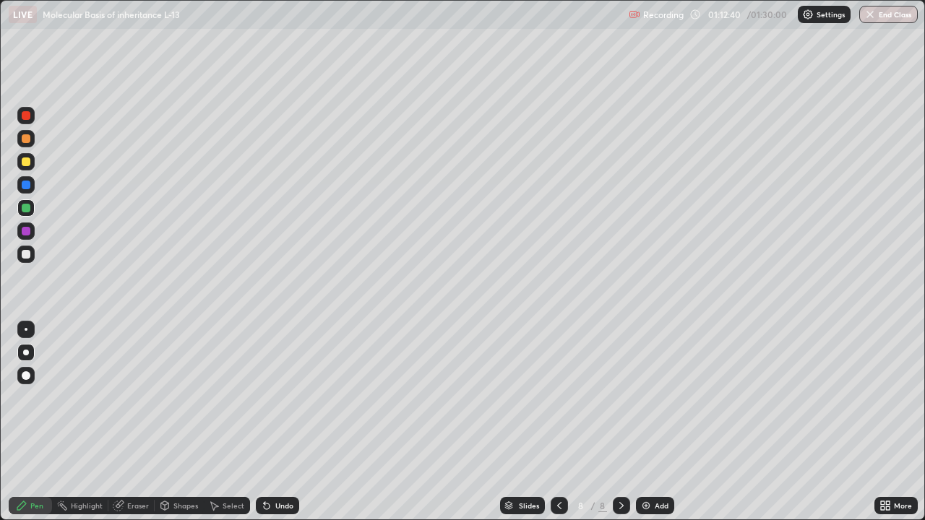
click at [284, 422] on div "Undo" at bounding box center [284, 505] width 18 height 7
click at [283, 422] on div "Undo" at bounding box center [284, 505] width 18 height 7
click at [27, 254] on div at bounding box center [26, 254] width 9 height 9
click at [32, 207] on div at bounding box center [25, 207] width 17 height 17
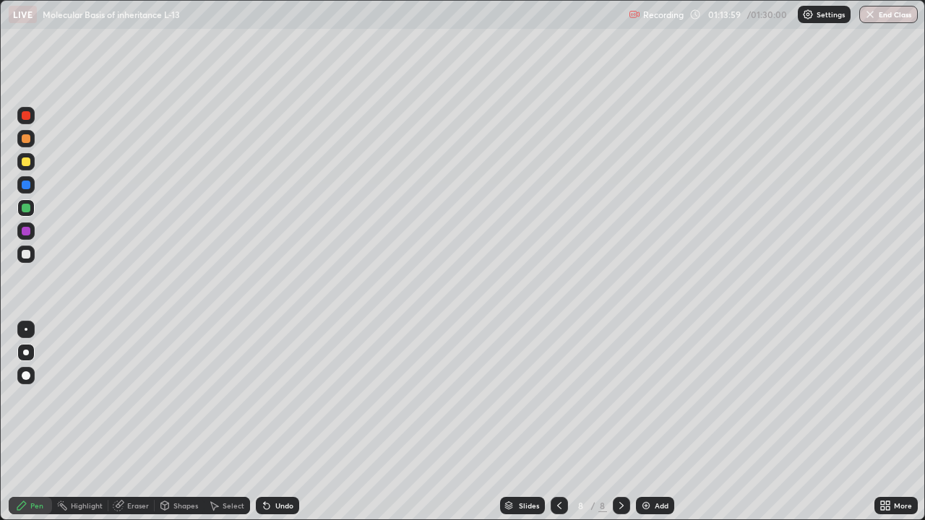
click at [277, 422] on div "Undo" at bounding box center [284, 505] width 18 height 7
click at [279, 422] on div "Undo" at bounding box center [284, 505] width 18 height 7
click at [29, 256] on div at bounding box center [26, 254] width 9 height 9
click at [25, 233] on div at bounding box center [26, 231] width 9 height 9
click at [27, 184] on div at bounding box center [26, 185] width 9 height 9
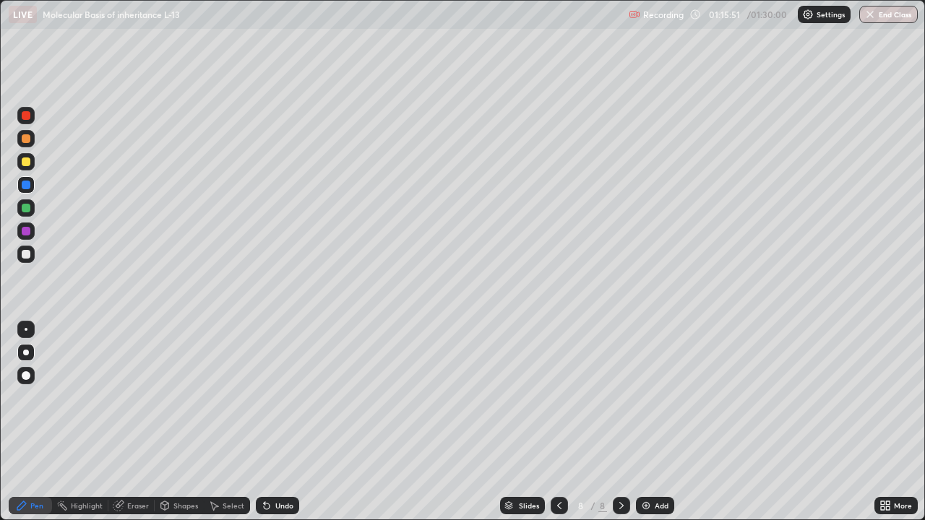
click at [25, 161] on div at bounding box center [26, 162] width 9 height 9
click at [32, 233] on div at bounding box center [25, 231] width 17 height 17
click at [25, 210] on div at bounding box center [26, 208] width 9 height 9
click at [280, 422] on div "Undo" at bounding box center [284, 505] width 18 height 7
click at [135, 422] on div "Eraser" at bounding box center [138, 505] width 22 height 7
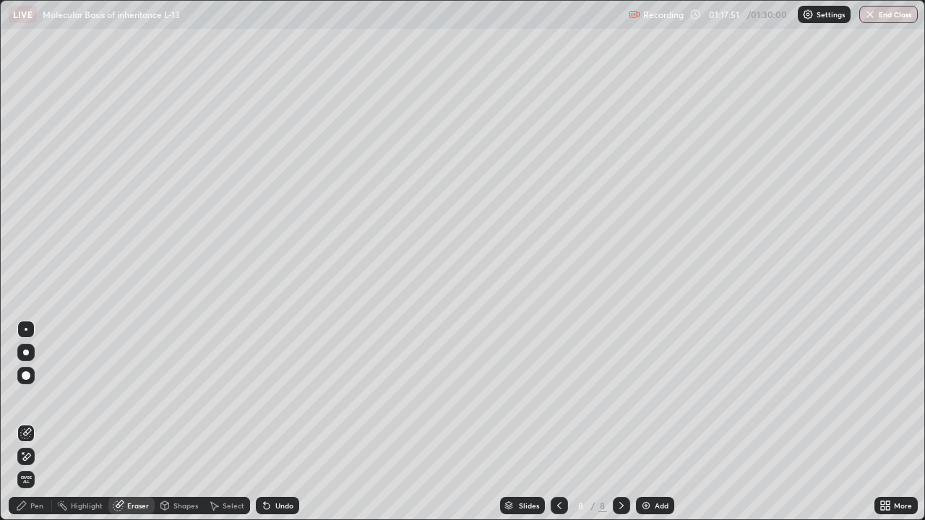
click at [619, 422] on icon at bounding box center [622, 506] width 12 height 12
click at [33, 422] on div "Pen" at bounding box center [30, 505] width 43 height 17
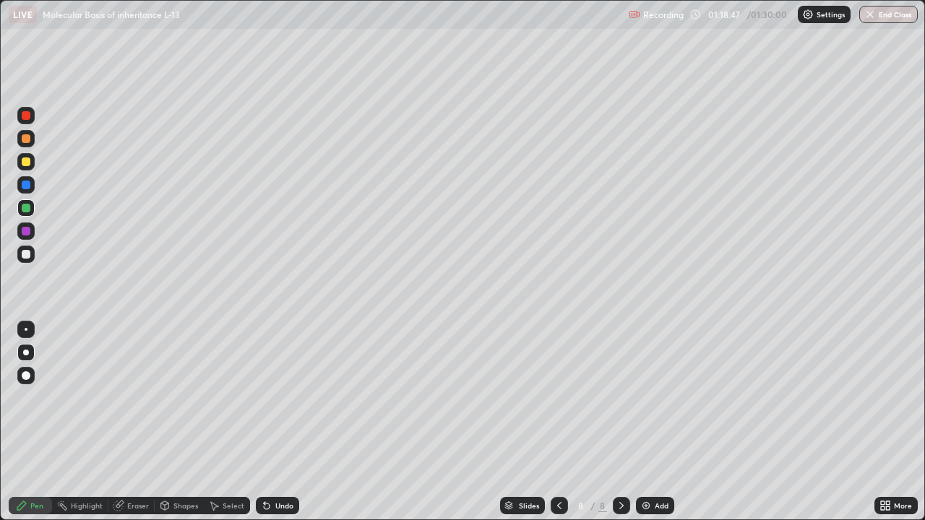
click at [25, 254] on div at bounding box center [26, 254] width 9 height 9
click at [558, 422] on icon at bounding box center [560, 506] width 12 height 12
click at [621, 422] on icon at bounding box center [621, 505] width 4 height 7
click at [555, 422] on icon at bounding box center [560, 506] width 12 height 12
click at [620, 422] on icon at bounding box center [622, 506] width 12 height 12
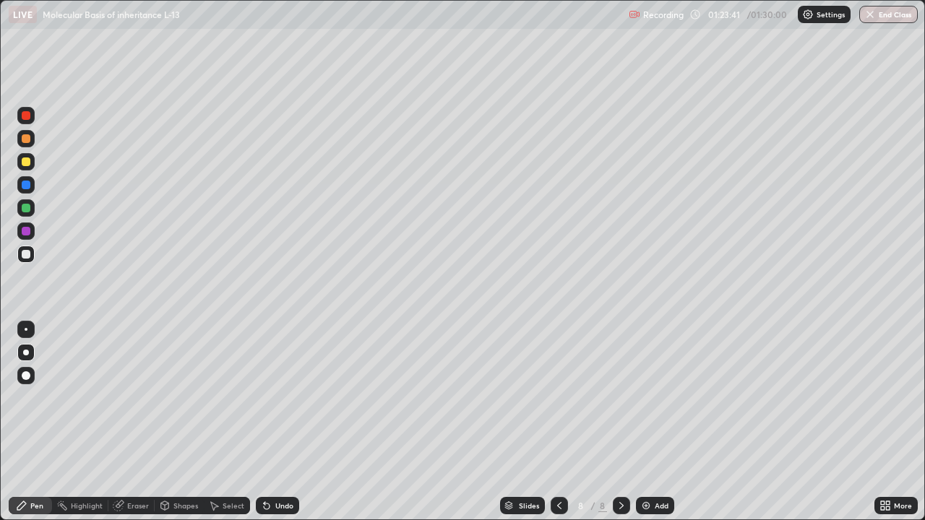
click at [126, 422] on div "Eraser" at bounding box center [131, 505] width 46 height 17
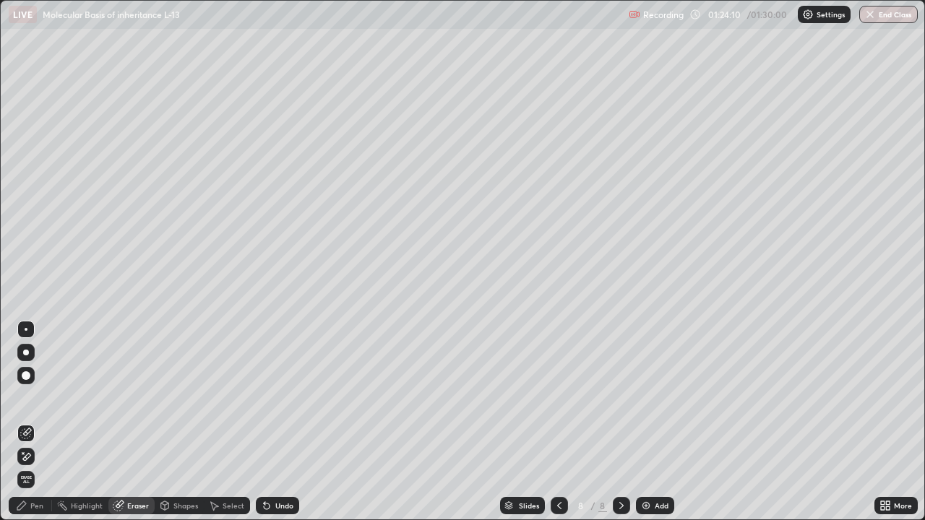
click at [27, 369] on div at bounding box center [25, 375] width 17 height 17
click at [37, 422] on div "Pen" at bounding box center [36, 505] width 13 height 7
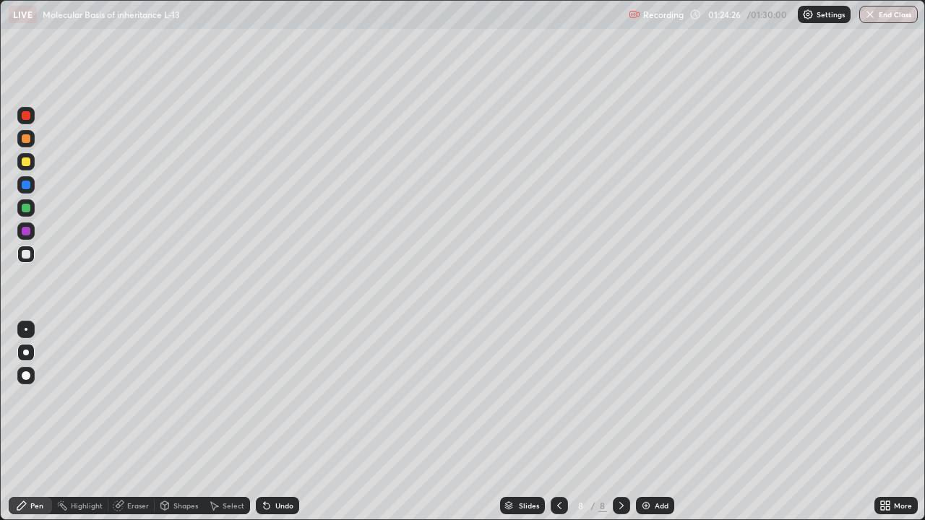
click at [26, 253] on div at bounding box center [26, 254] width 9 height 9
click at [26, 329] on div at bounding box center [26, 329] width 3 height 3
click at [130, 422] on div "Eraser" at bounding box center [131, 505] width 46 height 17
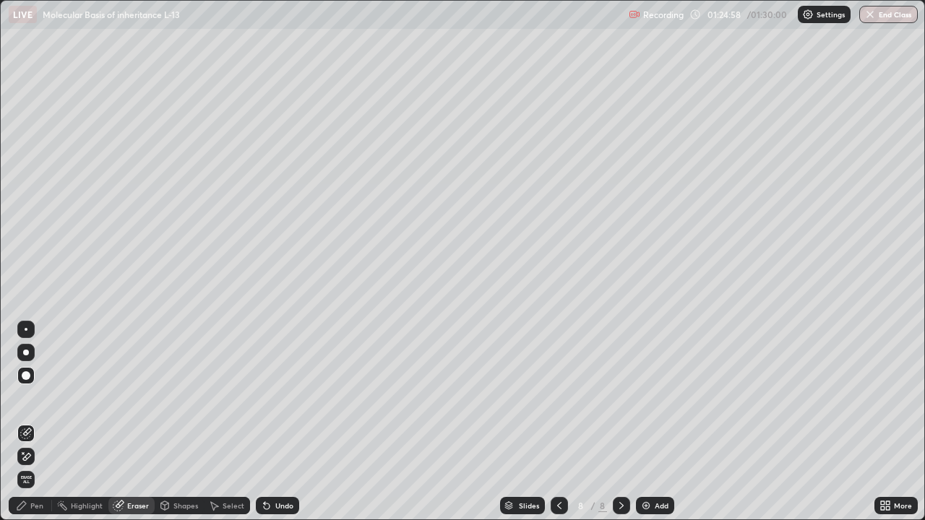
click at [29, 422] on div "Pen" at bounding box center [30, 505] width 43 height 17
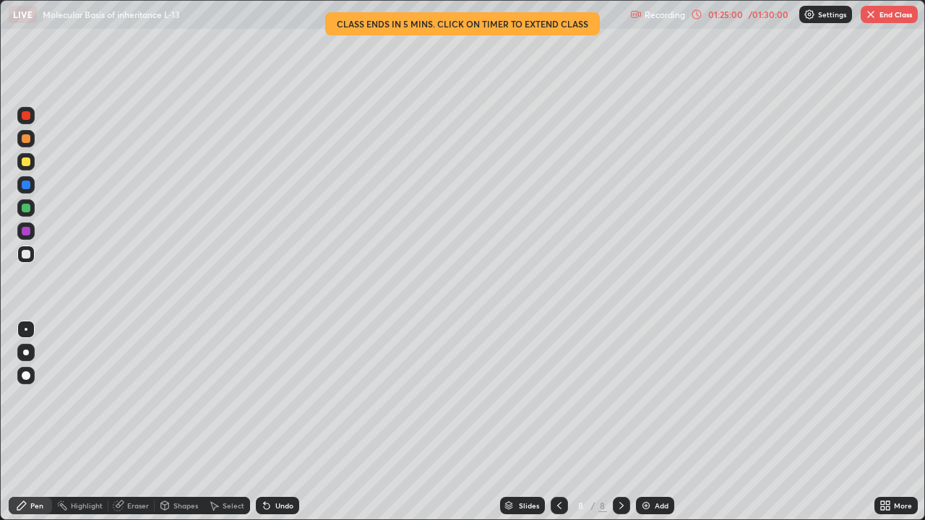
click at [30, 207] on div at bounding box center [26, 208] width 9 height 9
click at [33, 253] on div at bounding box center [25, 254] width 17 height 17
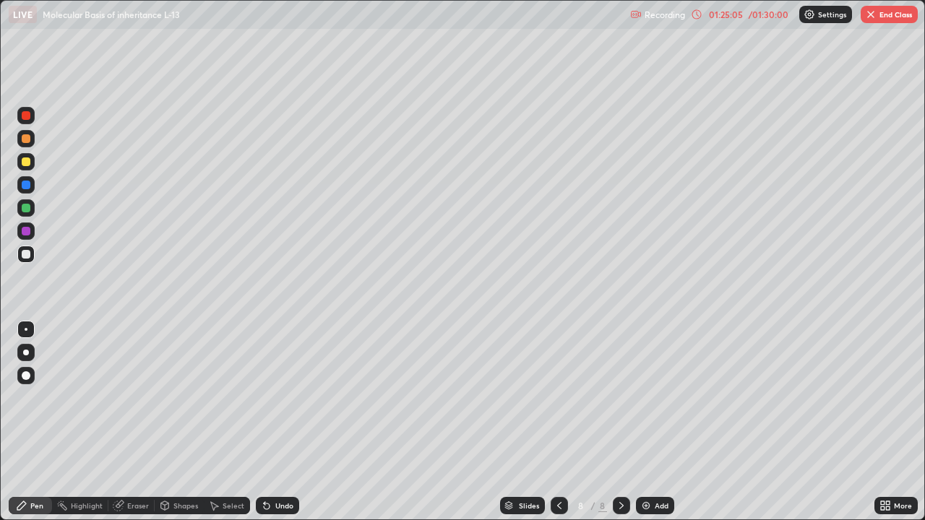
click at [27, 183] on div at bounding box center [26, 185] width 9 height 9
click at [272, 422] on div "Undo" at bounding box center [277, 505] width 43 height 17
click at [275, 422] on div "Undo" at bounding box center [277, 505] width 43 height 17
click at [24, 252] on div at bounding box center [26, 254] width 9 height 9
click at [30, 252] on div at bounding box center [26, 254] width 9 height 9
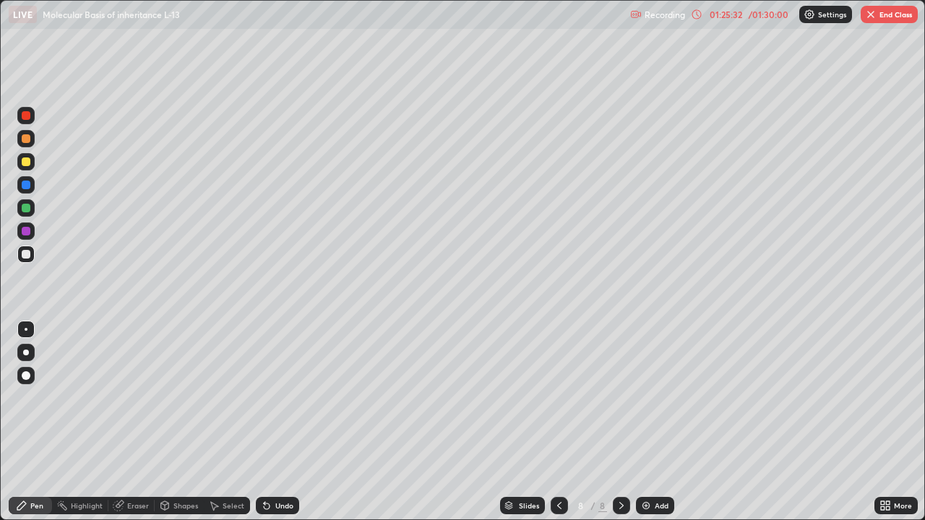
click at [26, 233] on div at bounding box center [26, 231] width 9 height 9
click at [25, 257] on div at bounding box center [26, 254] width 9 height 9
click at [29, 235] on div at bounding box center [25, 231] width 17 height 17
click at [29, 252] on div at bounding box center [26, 254] width 9 height 9
click at [22, 168] on div at bounding box center [25, 161] width 17 height 17
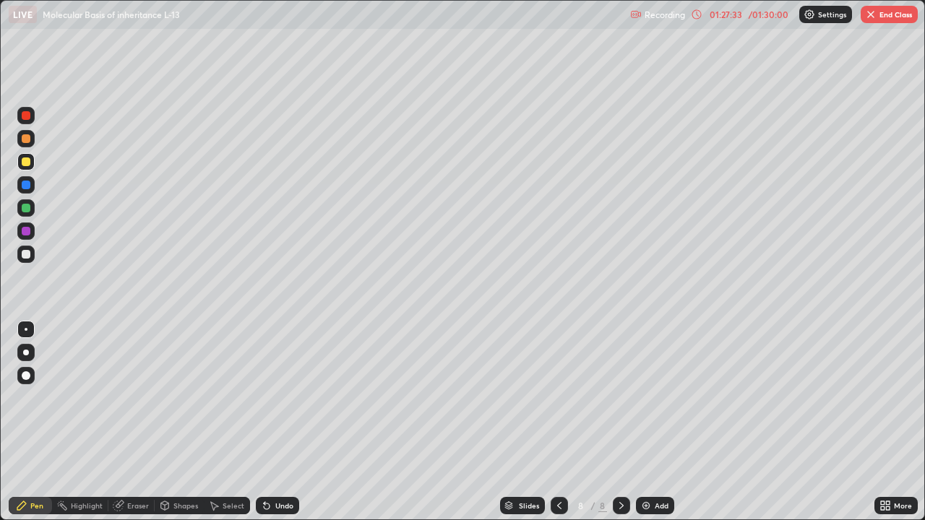
click at [282, 422] on div "Undo" at bounding box center [284, 505] width 18 height 7
click at [287, 422] on div "Undo" at bounding box center [284, 505] width 18 height 7
click at [898, 14] on button "End Class" at bounding box center [889, 14] width 57 height 17
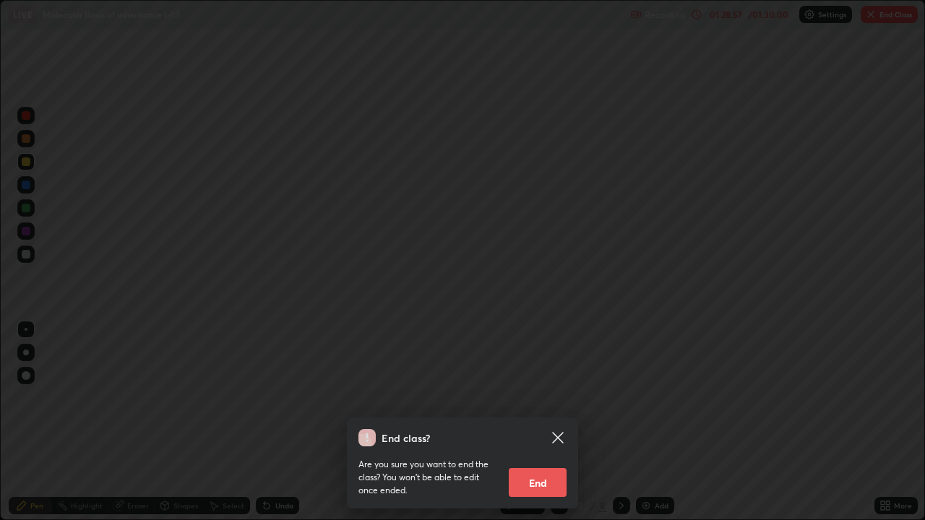
click at [550, 422] on button "End" at bounding box center [538, 482] width 58 height 29
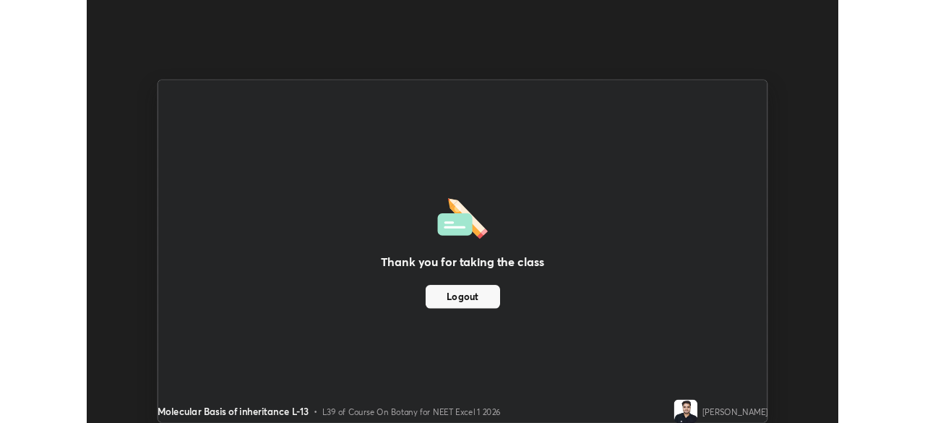
scroll to position [71858, 71356]
